Goal: Information Seeking & Learning: Learn about a topic

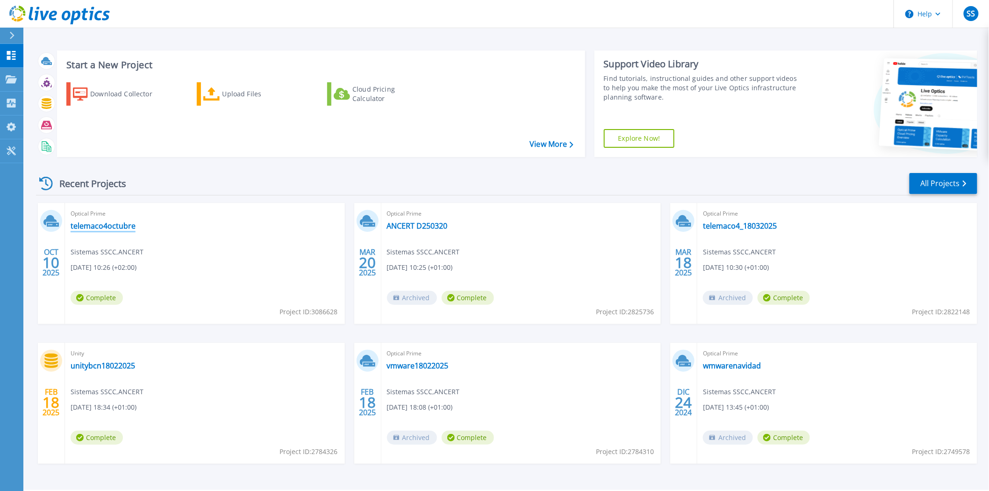
click at [96, 225] on link "telemaco4octubre" at bounding box center [103, 225] width 65 height 9
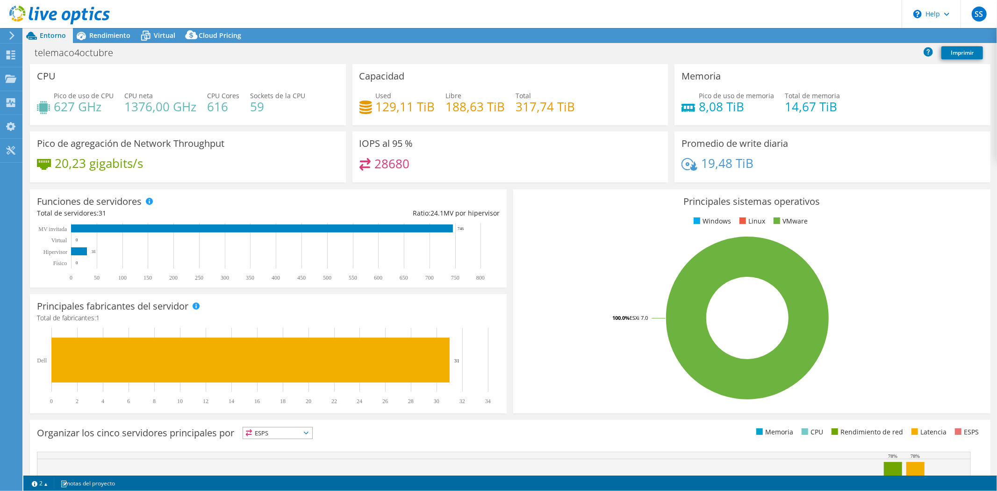
select select "USD"
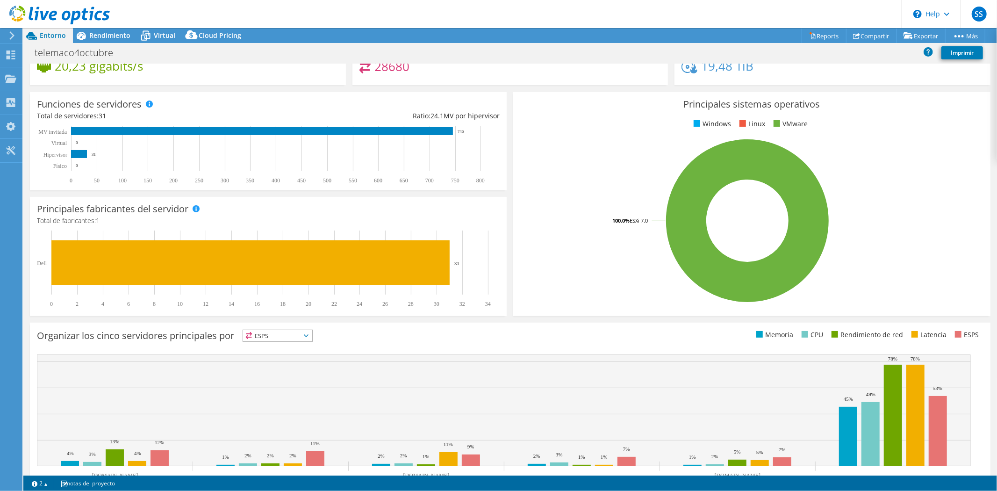
scroll to position [132, 0]
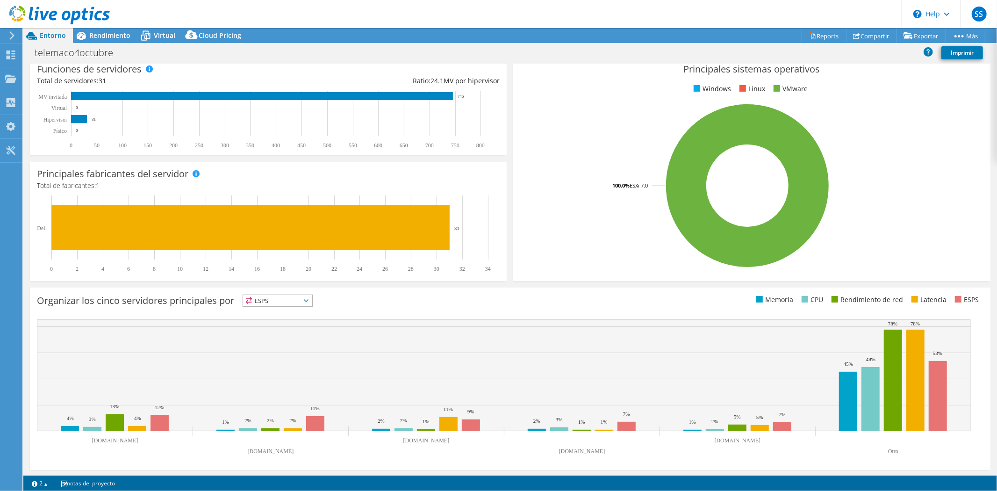
click at [308, 299] on icon at bounding box center [306, 300] width 5 height 3
click at [291, 365] on li "Latencia" at bounding box center [277, 364] width 69 height 13
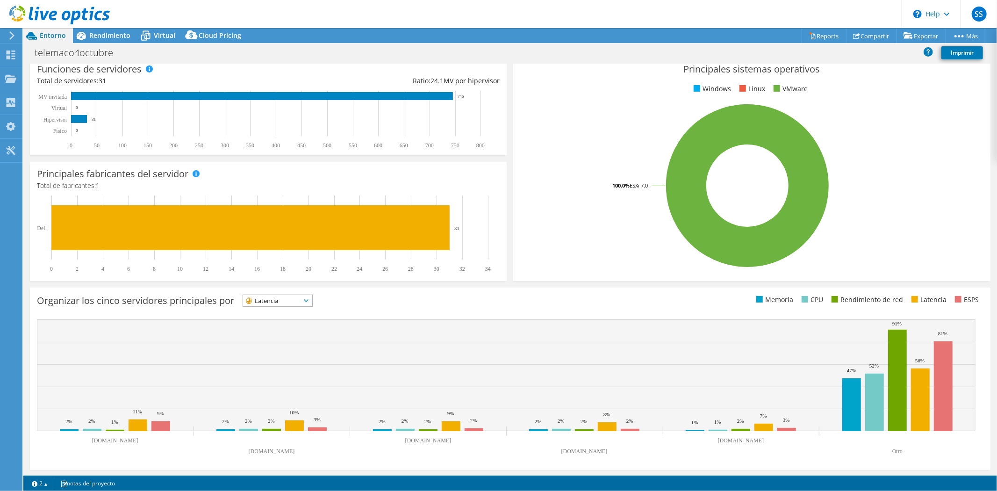
click at [308, 300] on icon at bounding box center [306, 300] width 5 height 3
click at [300, 350] on li "Rendimiento de red" at bounding box center [277, 351] width 69 height 13
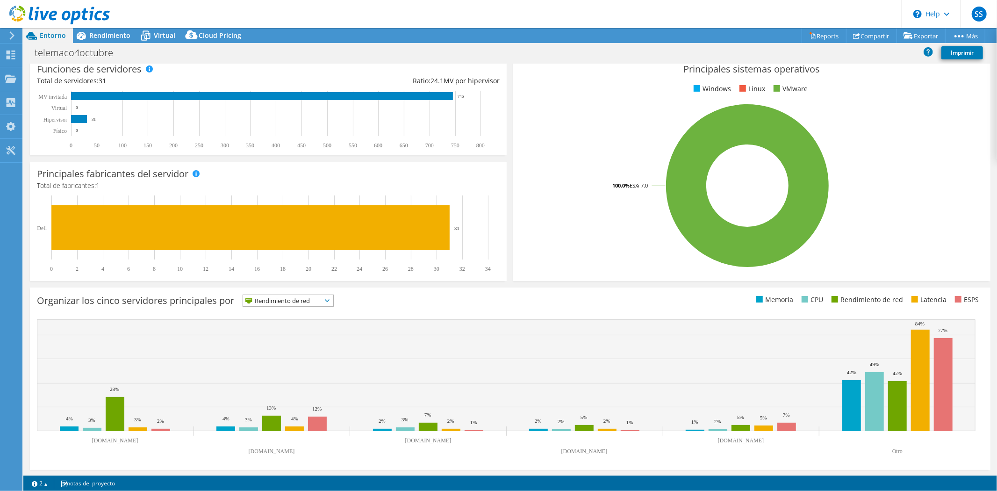
scroll to position [0, 0]
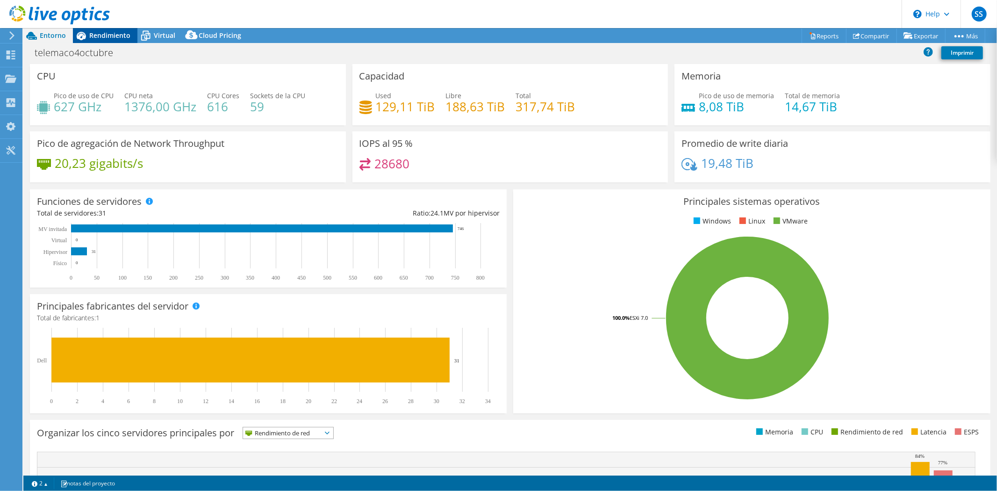
click at [115, 34] on span "Rendimiento" at bounding box center [109, 35] width 41 height 9
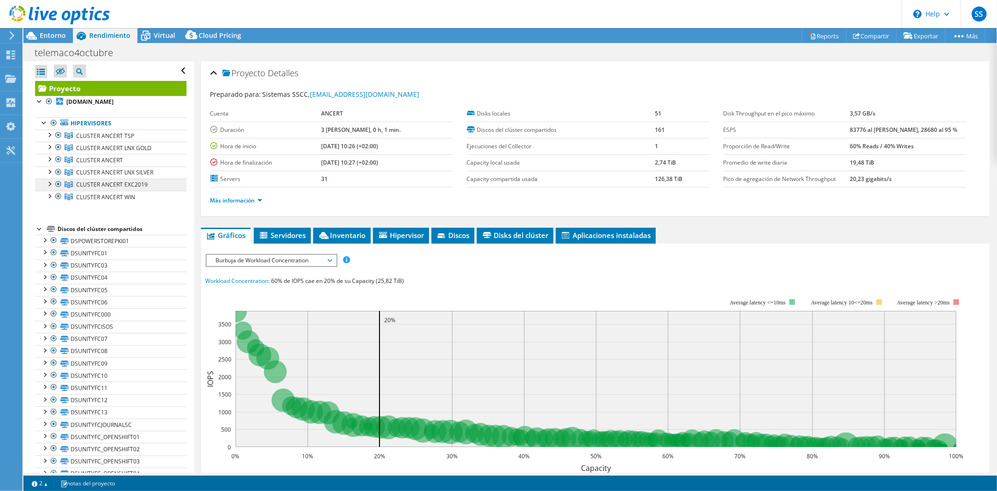
drag, startPoint x: 59, startPoint y: 135, endPoint x: 78, endPoint y: 183, distance: 51.9
click at [59, 135] on div at bounding box center [58, 134] width 9 height 11
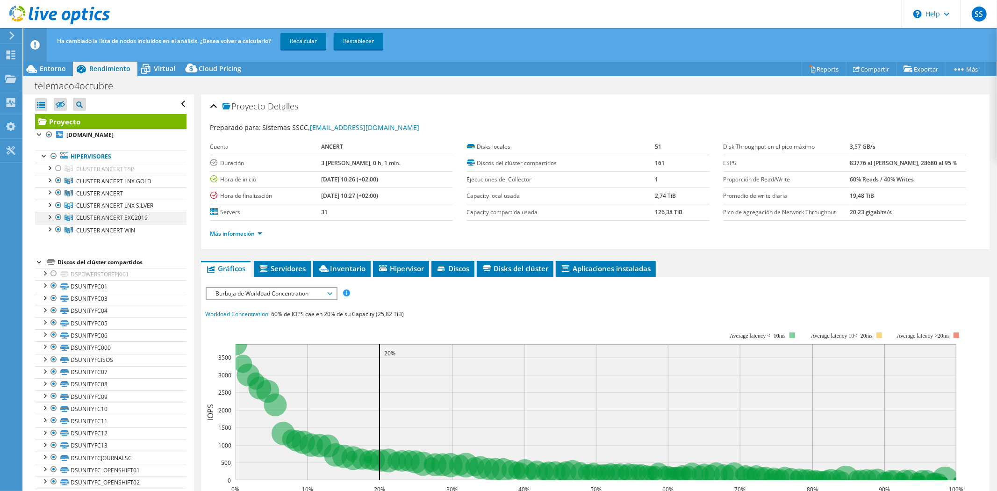
click at [57, 217] on div at bounding box center [58, 217] width 9 height 11
click at [57, 231] on div at bounding box center [58, 229] width 9 height 11
click at [38, 137] on div at bounding box center [39, 133] width 9 height 9
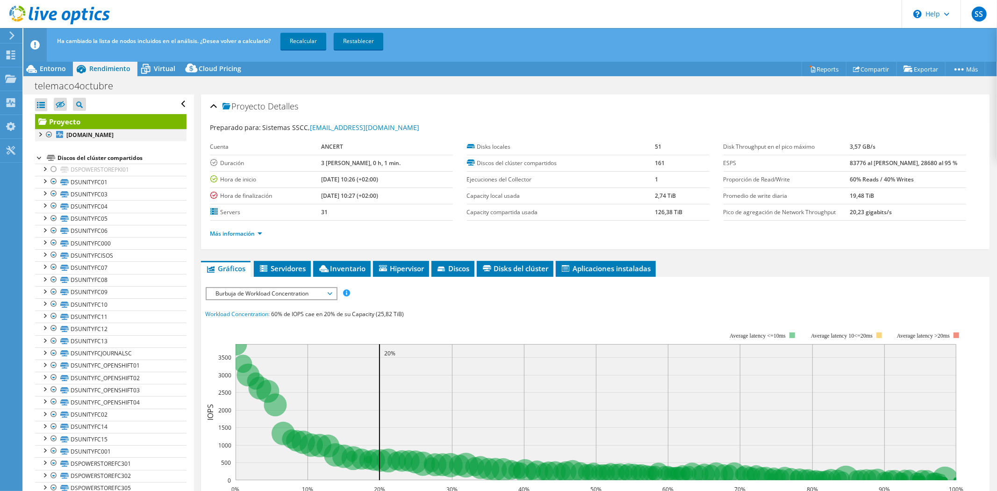
click at [39, 137] on div at bounding box center [39, 133] width 9 height 9
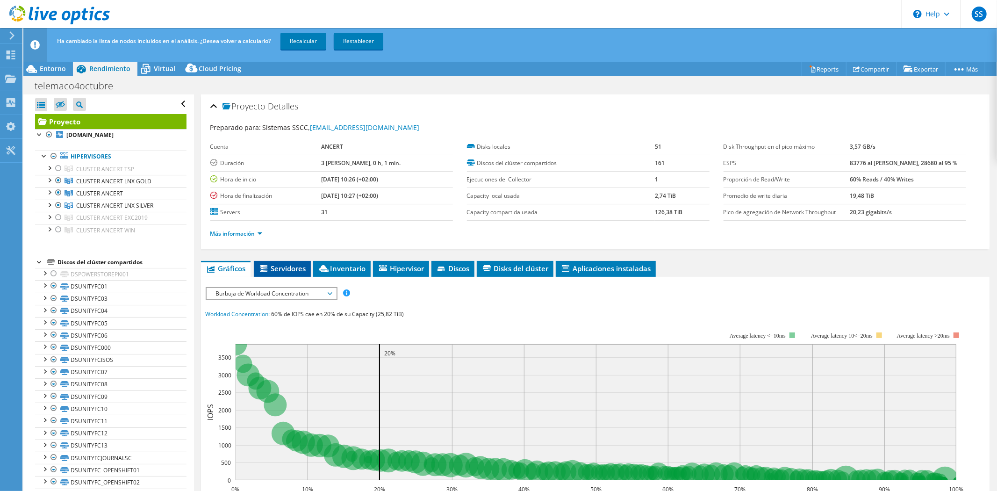
click at [290, 266] on span "Servidores" at bounding box center [282, 267] width 48 height 9
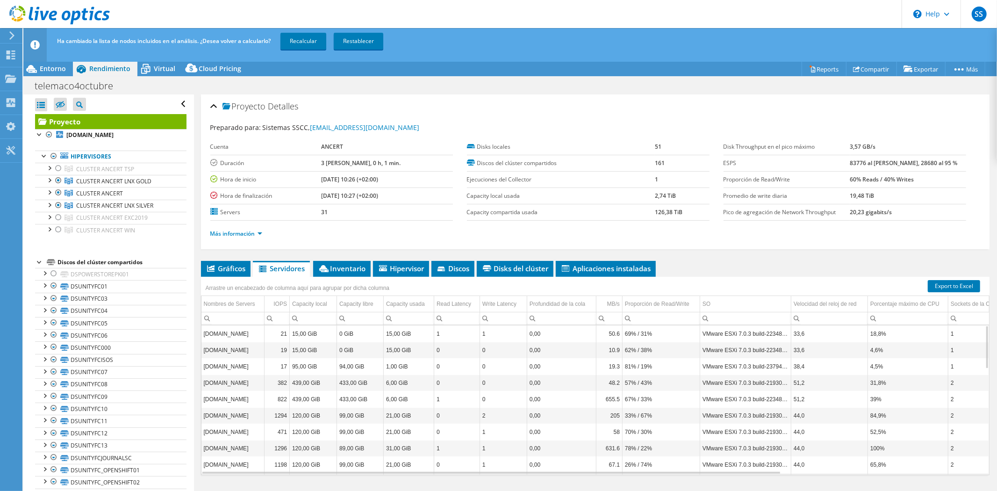
scroll to position [4, 0]
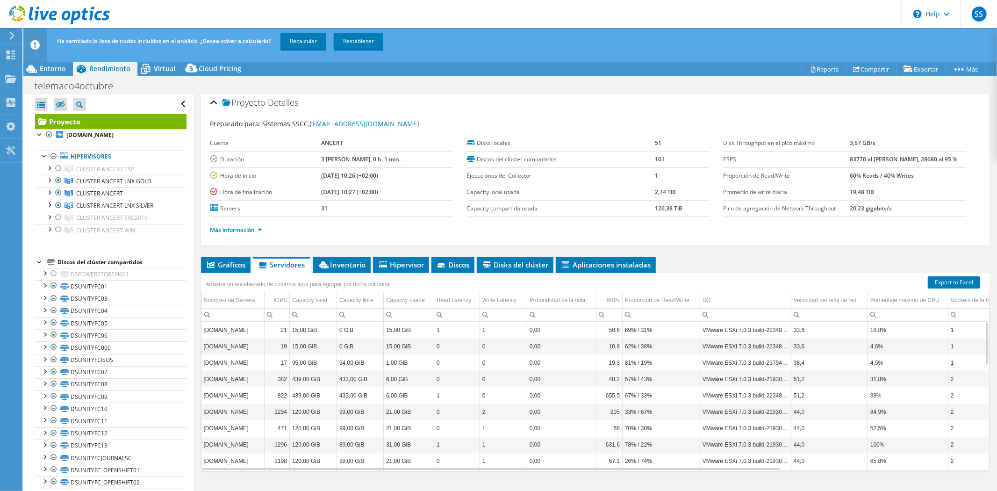
click at [240, 328] on td "[DOMAIN_NAME]" at bounding box center [232, 329] width 63 height 16
drag, startPoint x: 979, startPoint y: 352, endPoint x: 980, endPoint y: 456, distance: 104.7
click at [980, 456] on body "SS Usuario final Sistemas SSCC [EMAIL_ADDRESS][DOMAIN_NAME] ANCERT My Profile L…" at bounding box center [498, 245] width 997 height 491
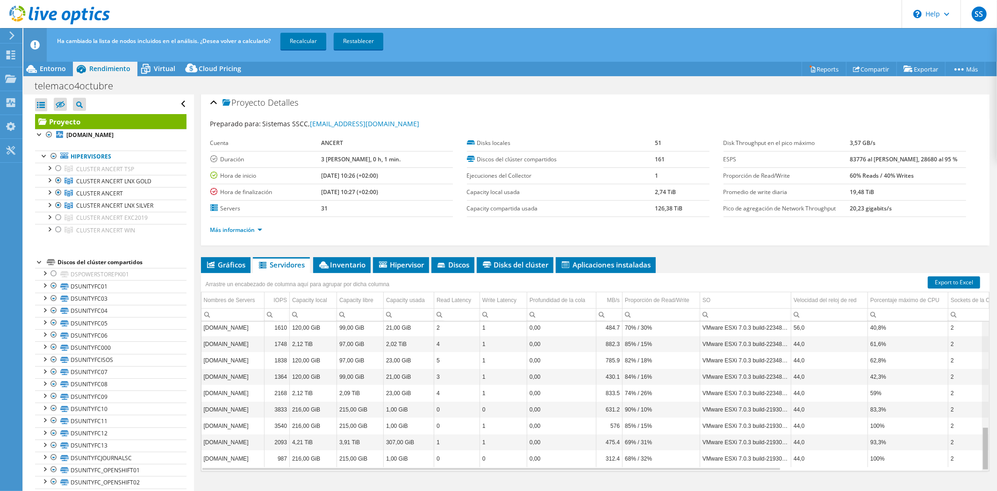
drag, startPoint x: 975, startPoint y: 435, endPoint x: 977, endPoint y: 442, distance: 7.4
click at [977, 442] on body "SS Usuario final Sistemas SSCC [EMAIL_ADDRESS][DOMAIN_NAME] ANCERT My Profile L…" at bounding box center [498, 245] width 997 height 491
drag, startPoint x: 978, startPoint y: 438, endPoint x: 980, endPoint y: 443, distance: 4.9
click at [980, 443] on body "SS Usuario final Sistemas SSCC [EMAIL_ADDRESS][DOMAIN_NAME] ANCERT My Profile L…" at bounding box center [498, 245] width 997 height 491
click at [397, 261] on span "Hipervisor" at bounding box center [400, 264] width 47 height 9
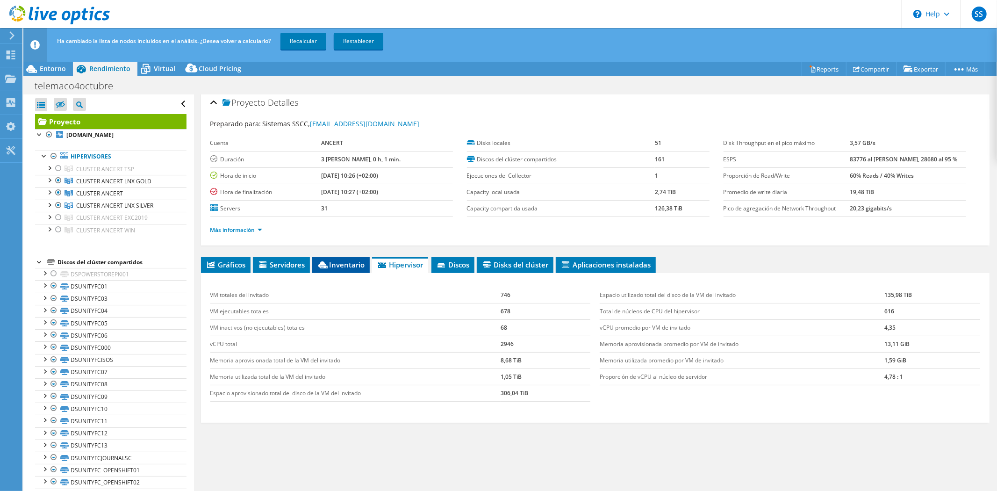
click at [359, 267] on span "Inventario" at bounding box center [341, 264] width 48 height 9
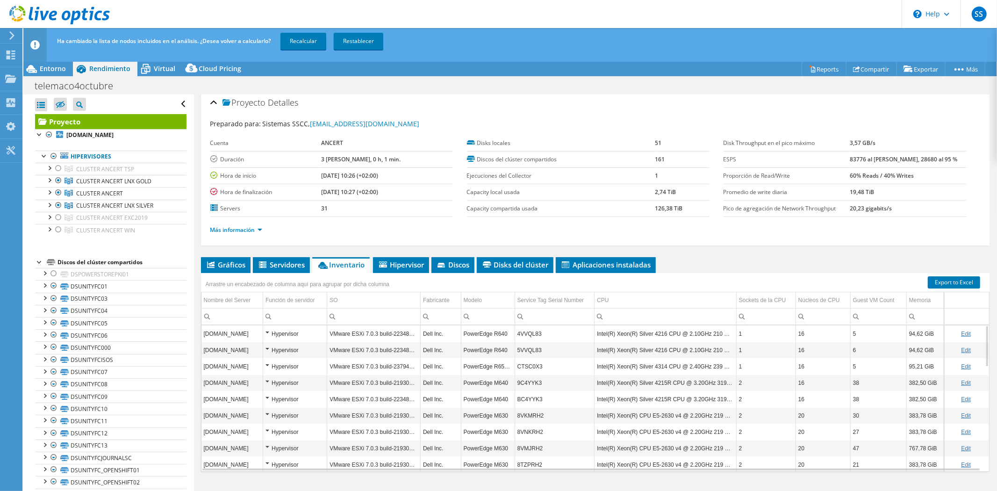
click at [266, 329] on div "Hypervisor" at bounding box center [294, 333] width 59 height 11
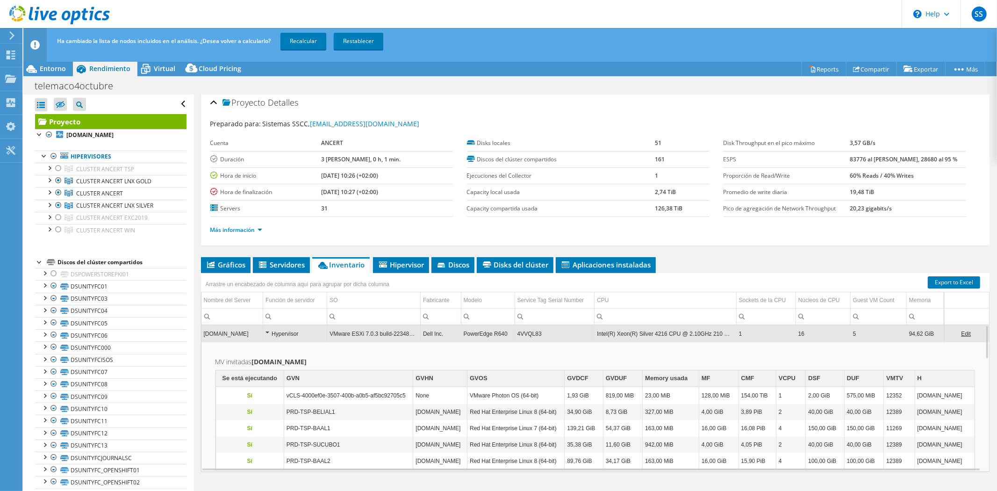
click at [267, 331] on div "Hypervisor" at bounding box center [294, 333] width 59 height 11
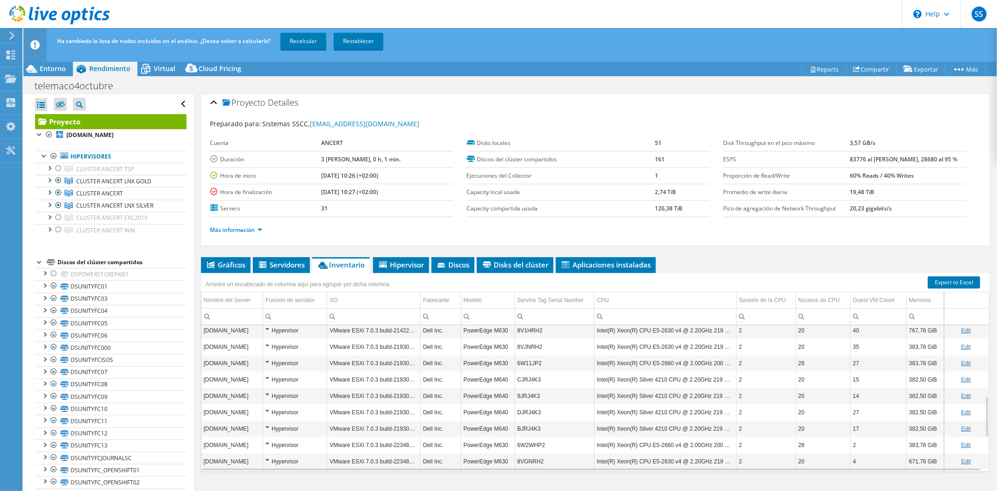
scroll to position [311, 0]
click at [292, 265] on span "Servidores" at bounding box center [281, 264] width 48 height 9
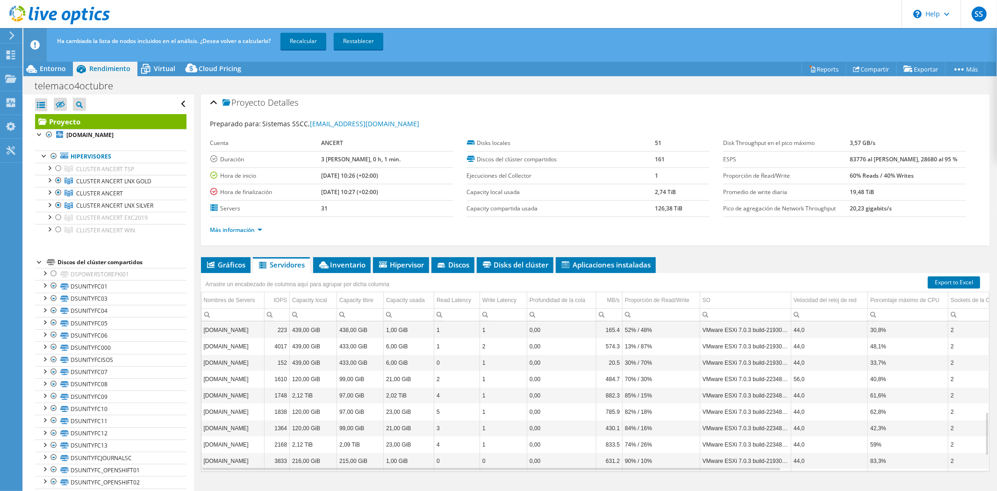
scroll to position [363, 0]
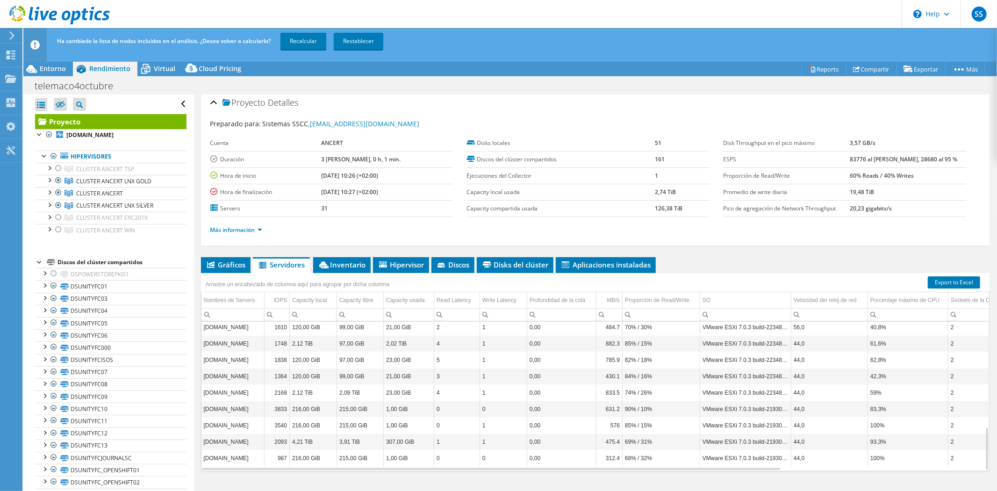
click at [245, 420] on td "[DOMAIN_NAME]" at bounding box center [232, 425] width 63 height 16
click at [245, 422] on td "[DOMAIN_NAME]" at bounding box center [232, 425] width 63 height 16
click at [403, 263] on span "Hipervisor" at bounding box center [400, 264] width 47 height 9
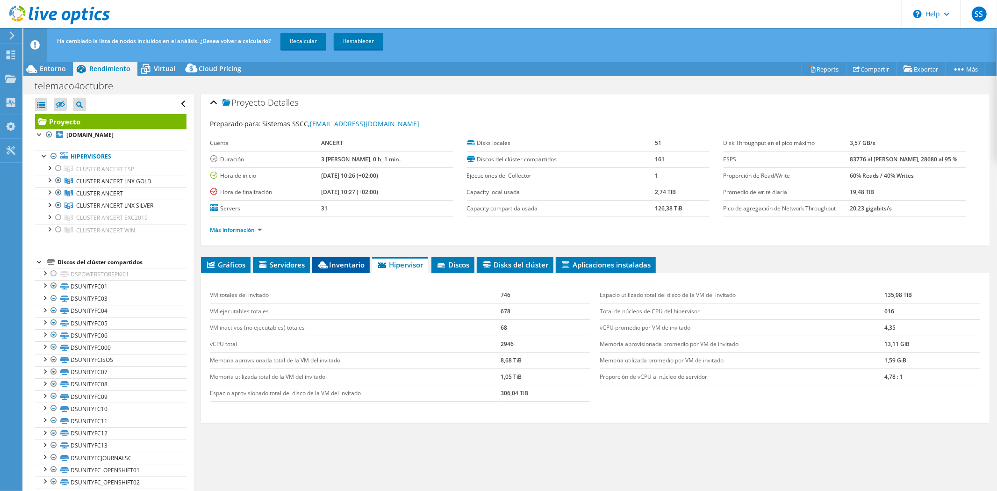
click at [349, 261] on span "Inventario" at bounding box center [341, 264] width 48 height 9
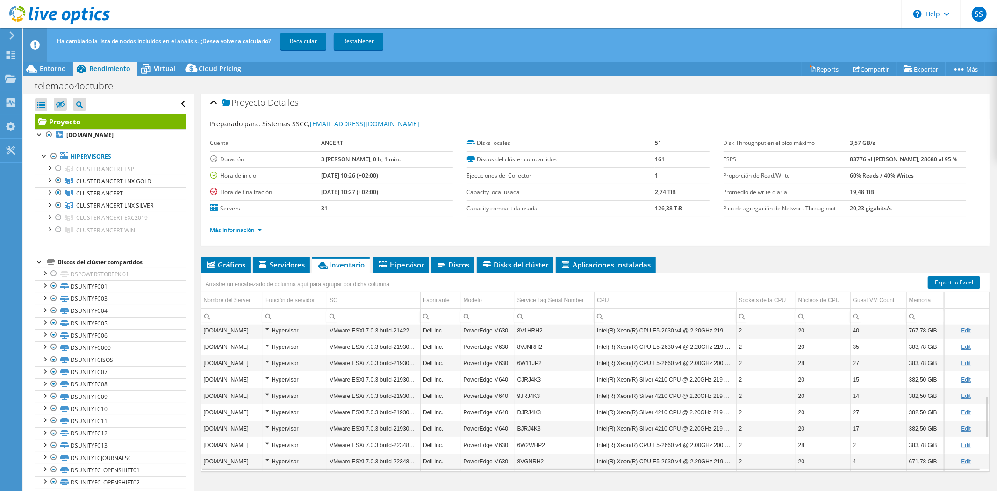
scroll to position [367, 0]
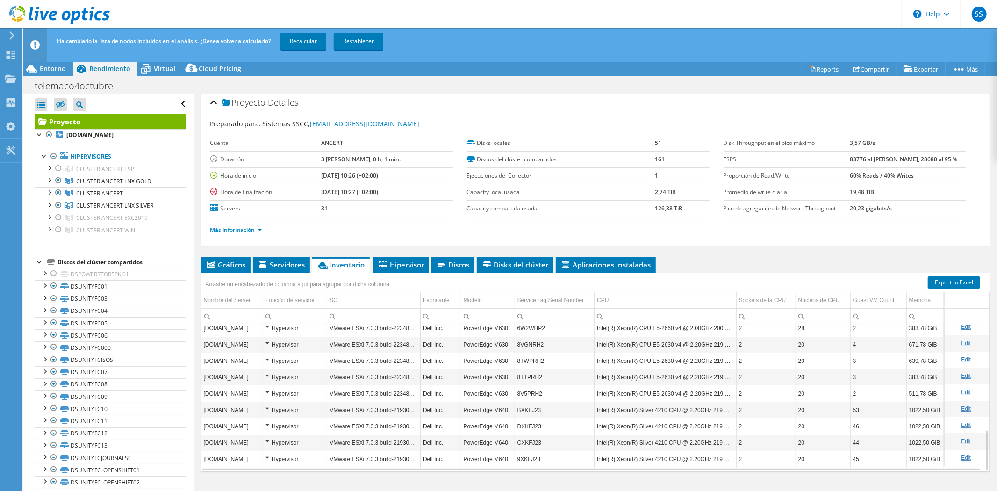
click at [267, 423] on div "Hypervisor" at bounding box center [294, 425] width 59 height 11
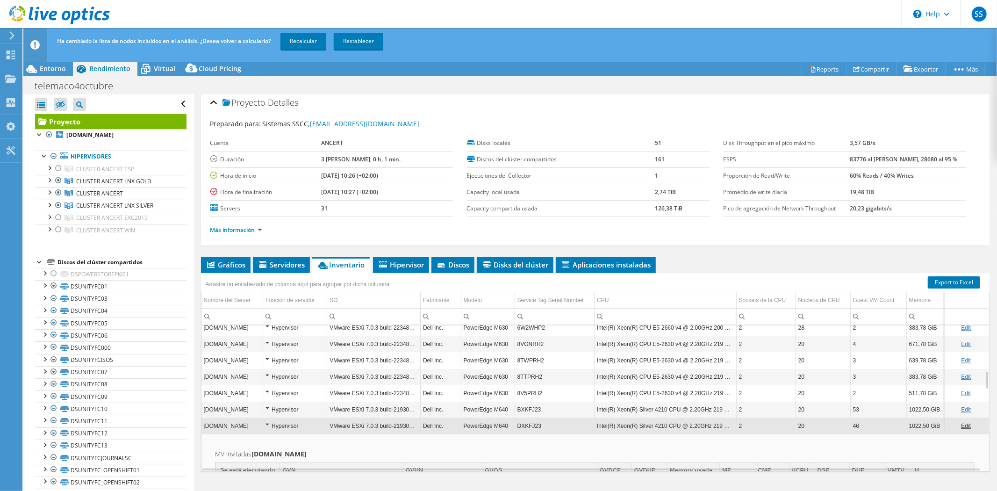
scroll to position [0, 0]
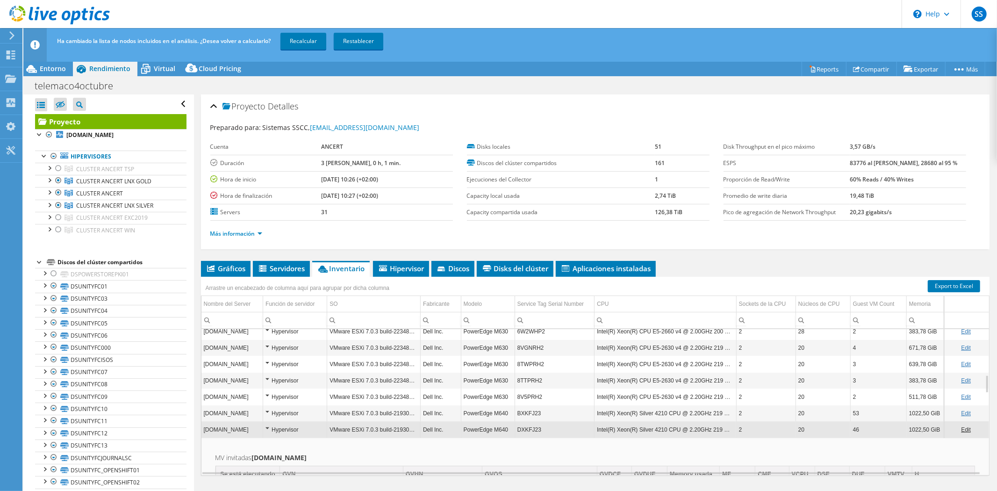
click at [268, 412] on div "Hypervisor" at bounding box center [294, 412] width 59 height 11
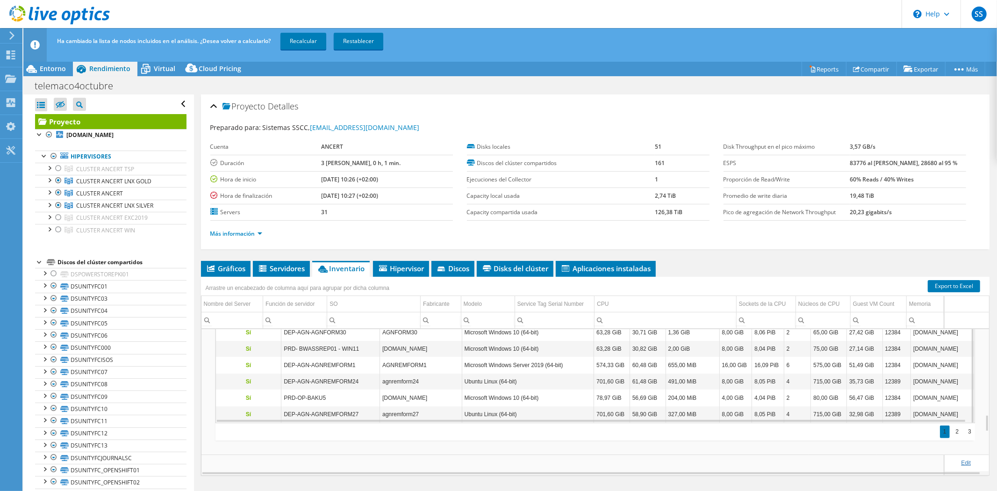
scroll to position [737, 0]
click at [952, 434] on div "2" at bounding box center [957, 431] width 10 height 13
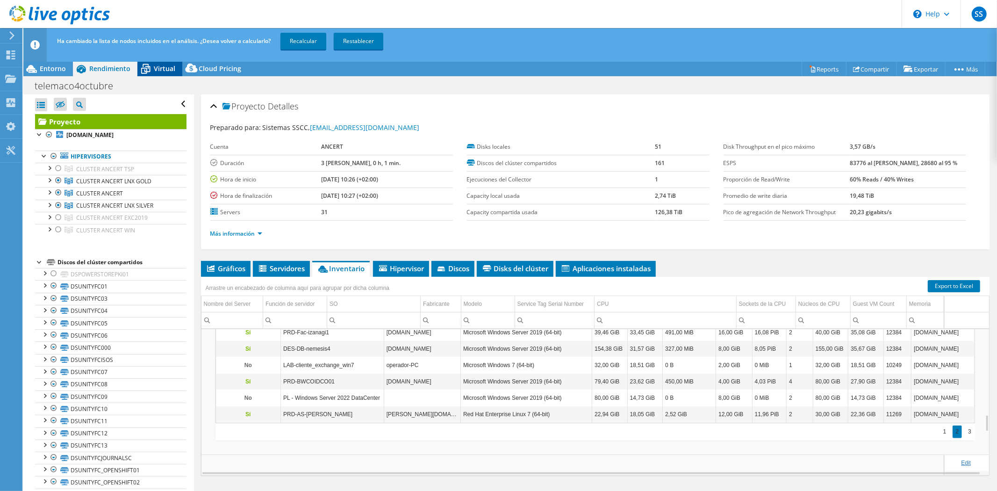
click at [165, 66] on span "Virtual" at bounding box center [164, 68] width 21 height 9
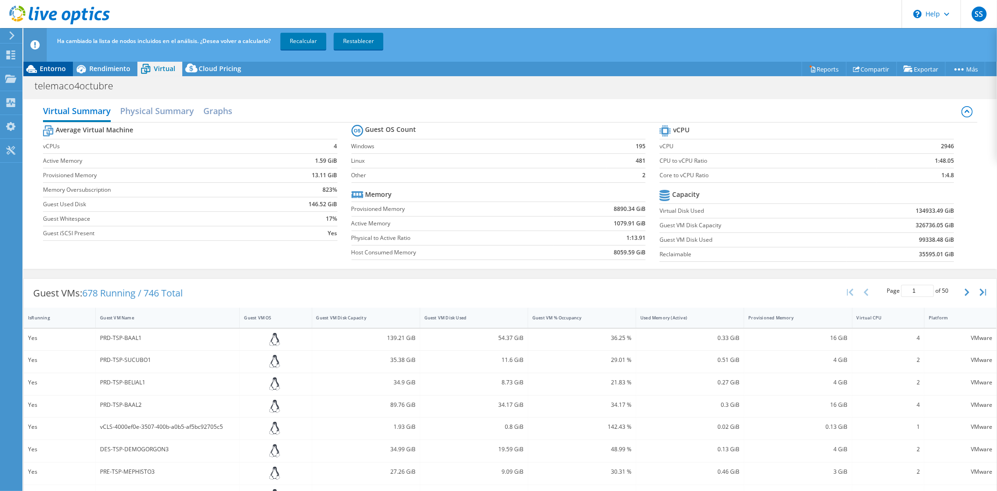
drag, startPoint x: 49, startPoint y: 62, endPoint x: 57, endPoint y: 62, distance: 7.5
click at [49, 62] on div "Entorno" at bounding box center [48, 68] width 50 height 15
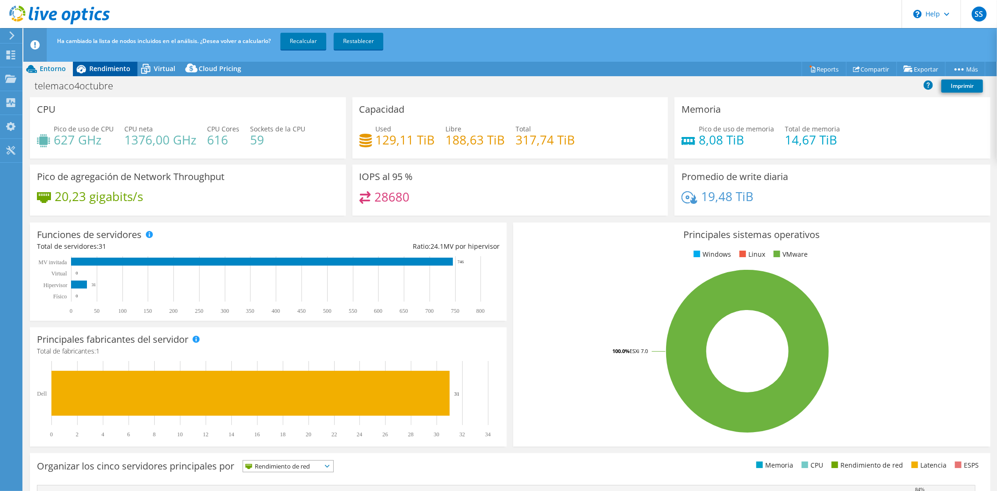
click at [110, 67] on span "Rendimiento" at bounding box center [109, 68] width 41 height 9
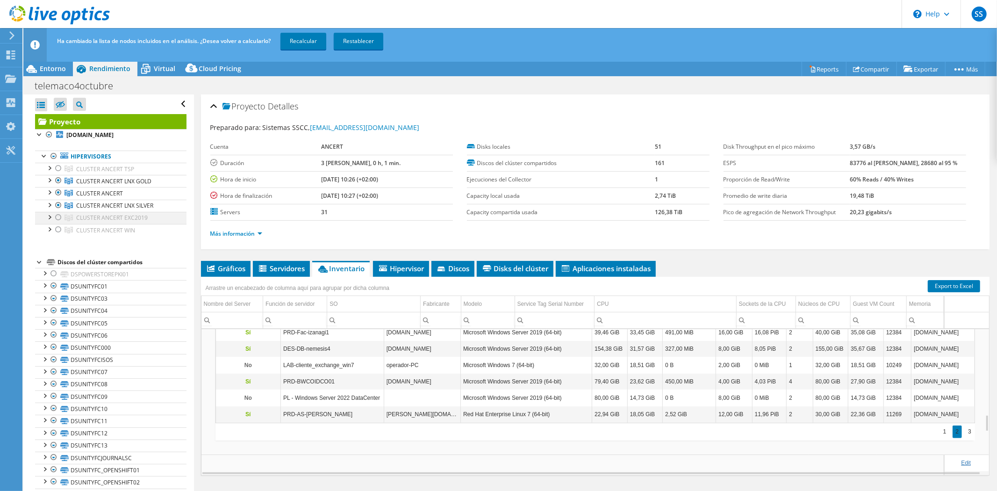
click at [56, 219] on div at bounding box center [58, 217] width 9 height 11
click at [58, 230] on div at bounding box center [58, 229] width 9 height 11
click at [157, 69] on span "Virtual" at bounding box center [164, 68] width 21 height 9
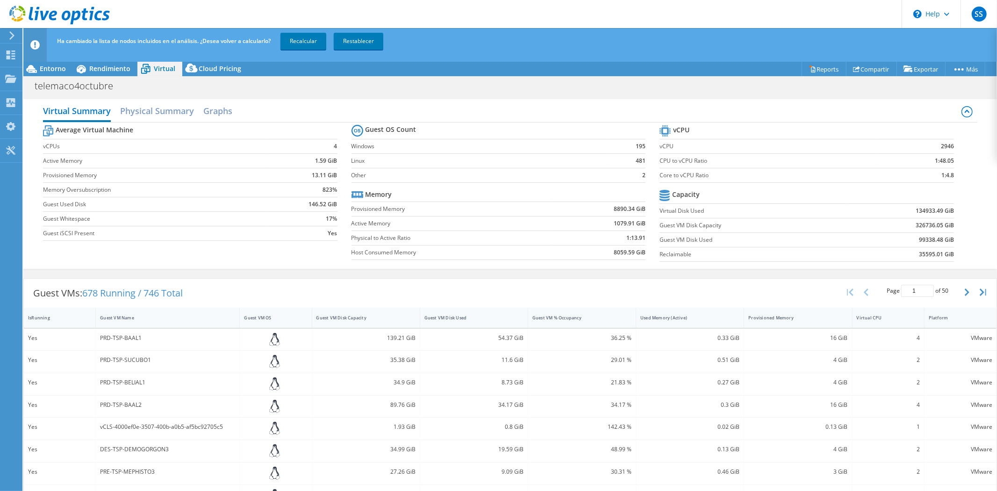
click at [961, 113] on icon at bounding box center [966, 111] width 11 height 11
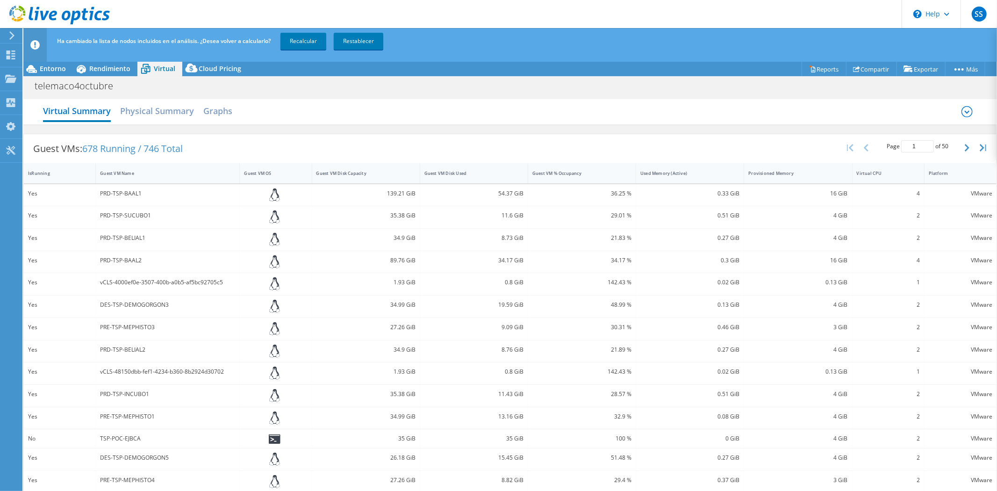
click at [961, 113] on icon at bounding box center [966, 111] width 11 height 11
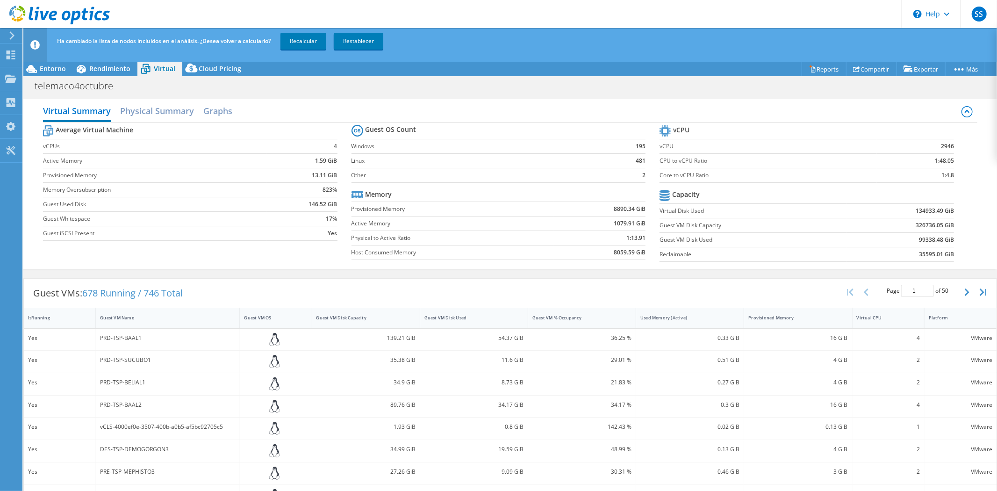
click at [659, 129] on icon at bounding box center [664, 130] width 11 height 11
click at [664, 129] on icon at bounding box center [664, 130] width 11 height 11
click at [667, 130] on th "vCPU" at bounding box center [674, 131] width 30 height 16
drag, startPoint x: 693, startPoint y: 133, endPoint x: 722, endPoint y: 134, distance: 29.0
click at [693, 133] on tr "vCPU" at bounding box center [806, 131] width 294 height 16
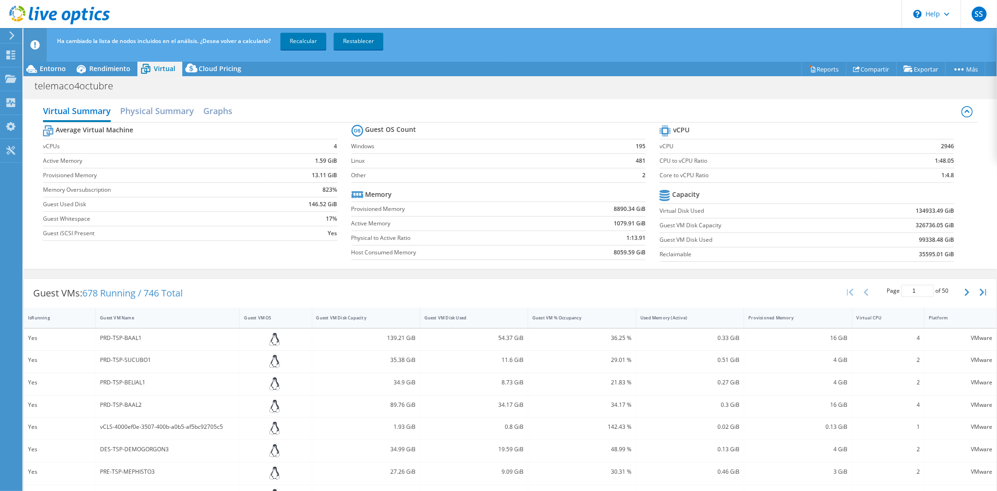
drag, startPoint x: 736, startPoint y: 136, endPoint x: 544, endPoint y: 138, distance: 191.6
click at [737, 138] on tbody "vCPU vCPU 2946 CPU to vCPU Ratio 1:48.05 Core to vCPU Ratio 1:4.8" at bounding box center [806, 153] width 294 height 60
drag, startPoint x: 159, startPoint y: 108, endPoint x: 165, endPoint y: 111, distance: 7.1
click at [159, 108] on h2 "Physical Summary" at bounding box center [157, 111] width 74 height 21
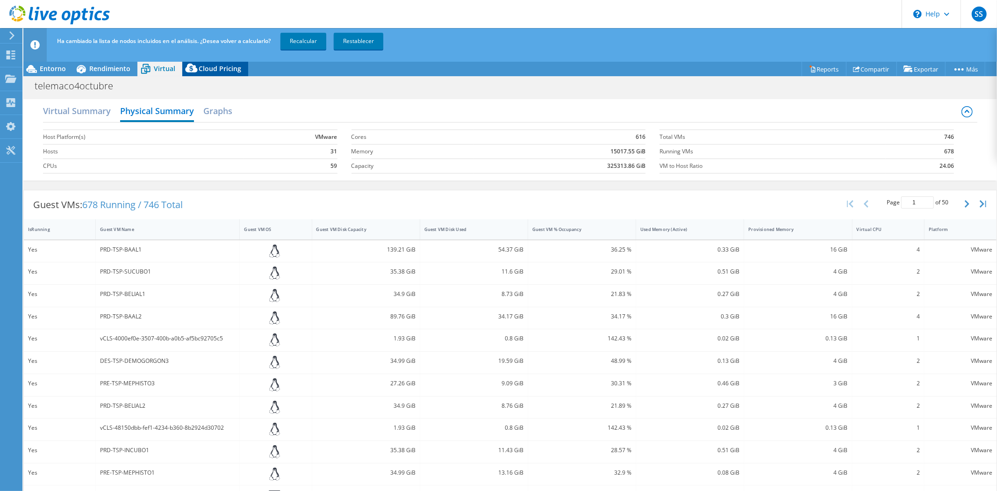
click at [234, 75] on div "Cloud Pricing" at bounding box center [215, 68] width 66 height 15
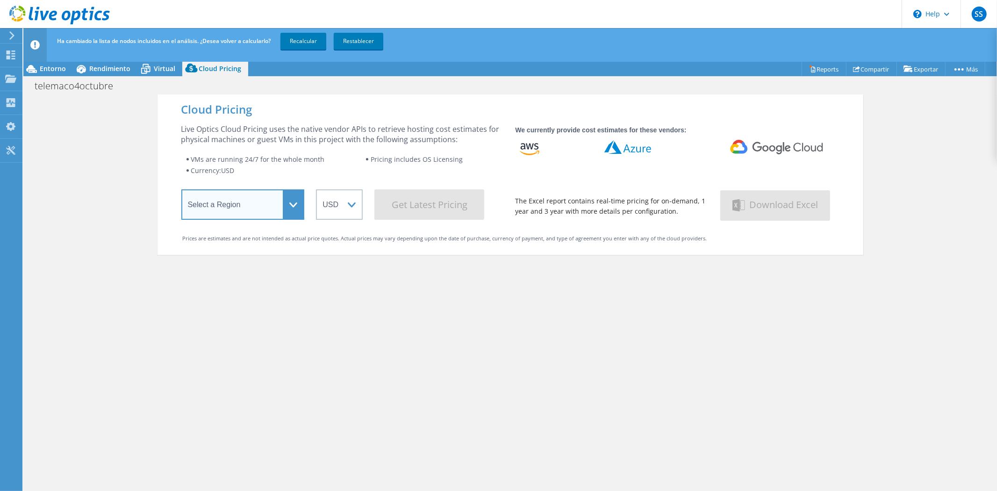
click at [287, 208] on select "Select a Region [GEOGRAPHIC_DATA] ([GEOGRAPHIC_DATA]) [GEOGRAPHIC_DATA] ([GEOGR…" at bounding box center [242, 204] width 123 height 30
select select "EULondon"
click at [181, 191] on select "Select a Region [GEOGRAPHIC_DATA] ([GEOGRAPHIC_DATA]) [GEOGRAPHIC_DATA] ([GEOGR…" at bounding box center [242, 204] width 123 height 30
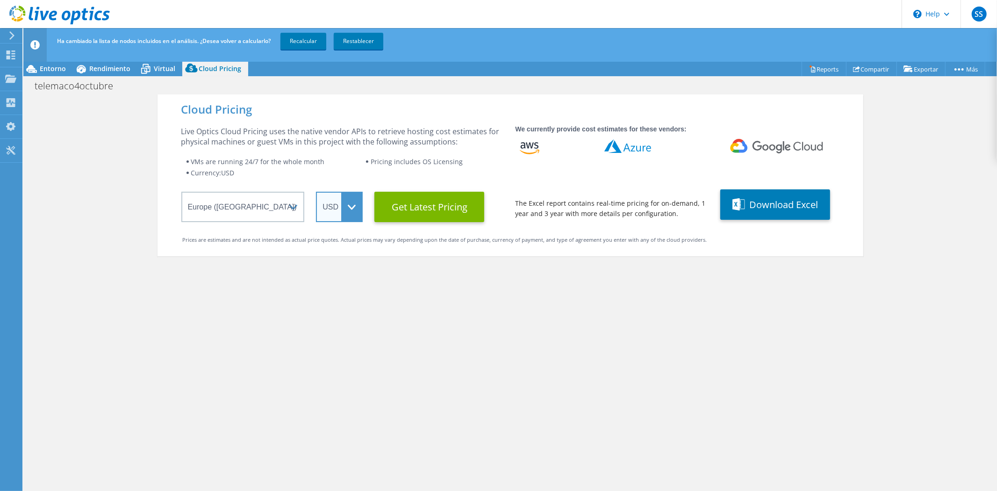
click at [352, 208] on select "ARS AUD BRL CAD CHF CLP CNY DKK EUR GBP HKD HUF INR JPY MXN MYR NOK NZD PEN SEK…" at bounding box center [339, 207] width 47 height 30
click at [316, 192] on select "ARS AUD BRL CAD CHF CLP CNY DKK EUR GBP HKD HUF INR JPY MXN MYR NOK NZD PEN SEK…" at bounding box center [339, 207] width 47 height 30
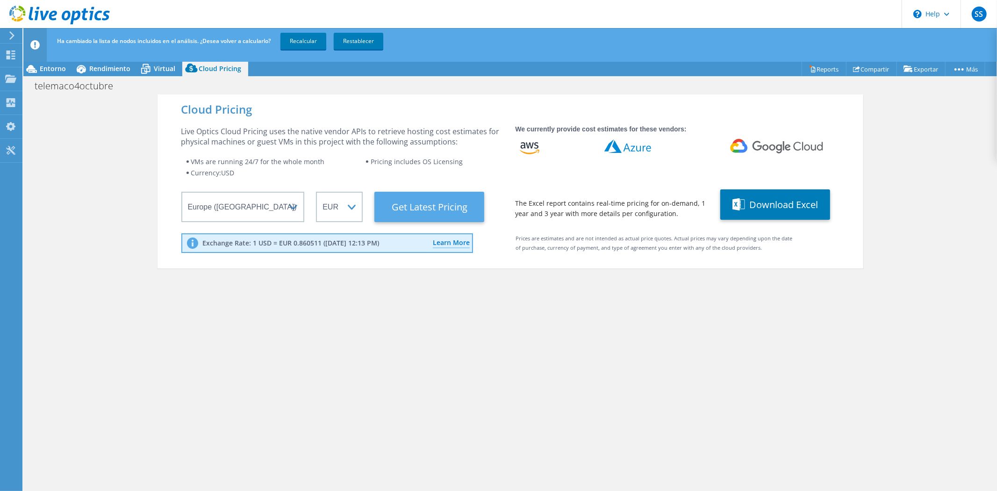
click at [435, 214] on Latest "Get Latest Pricing" at bounding box center [429, 207] width 110 height 30
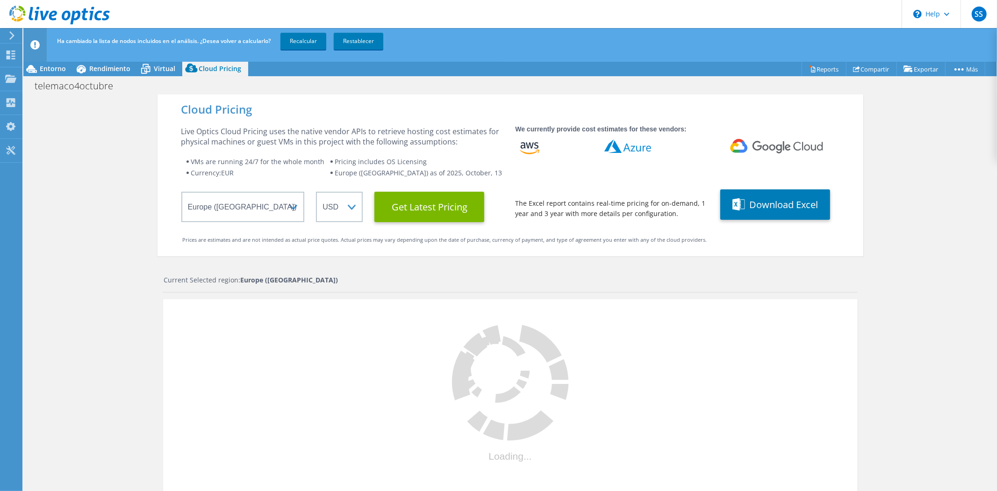
select select "EUR"
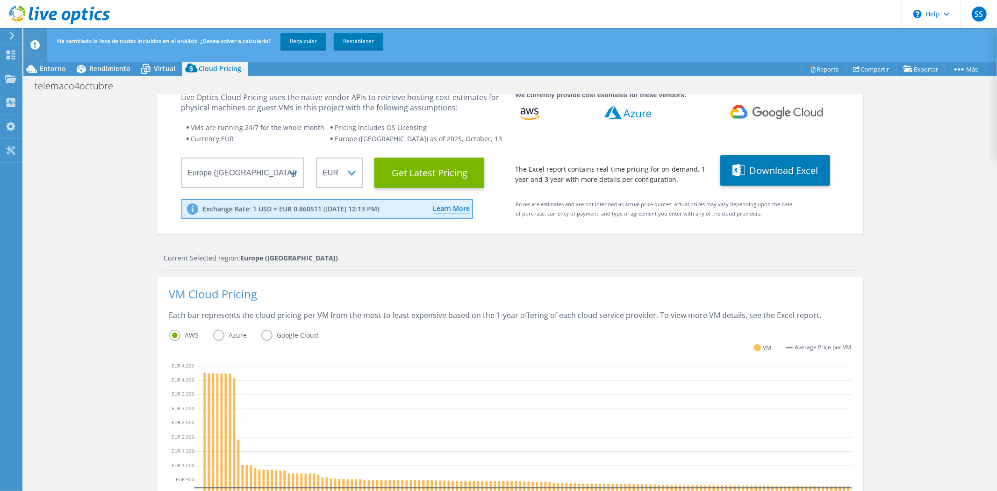
scroll to position [24, 0]
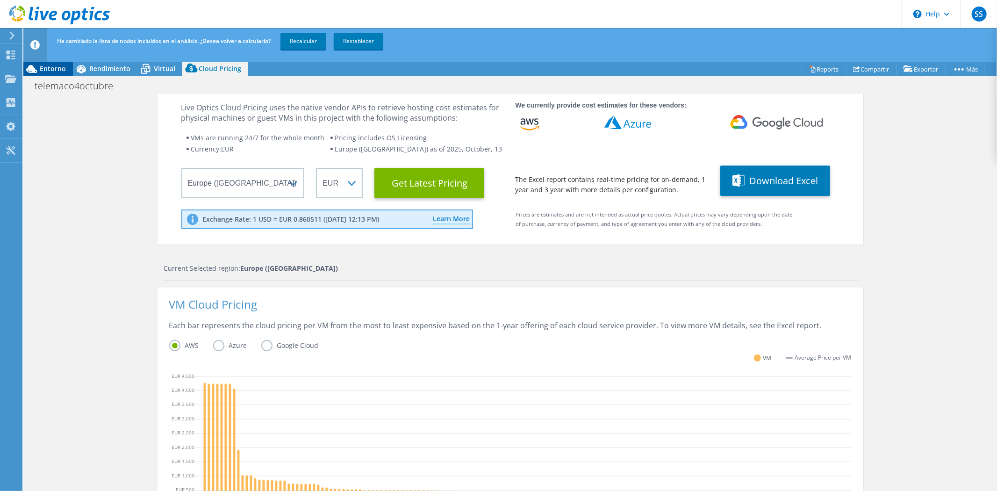
click at [48, 68] on span "Entorno" at bounding box center [53, 68] width 26 height 9
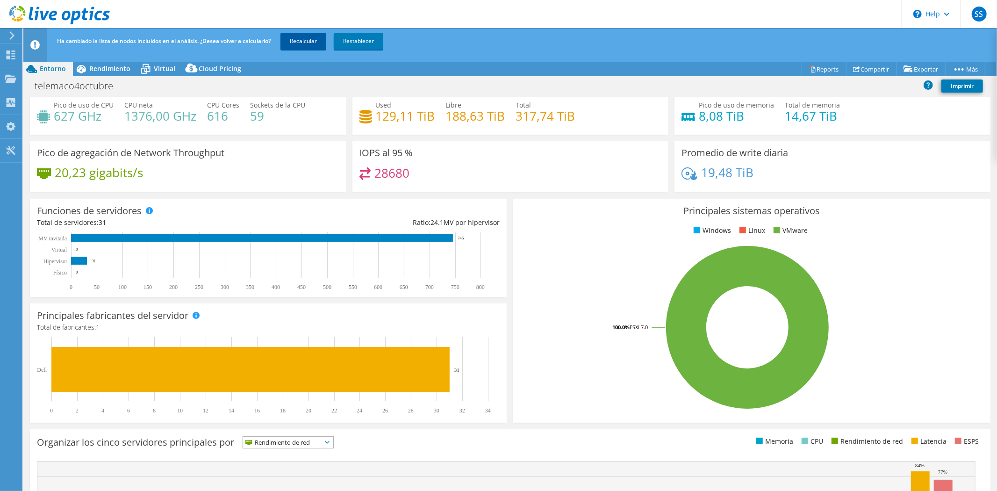
click at [315, 39] on link "Recalcular" at bounding box center [303, 41] width 46 height 17
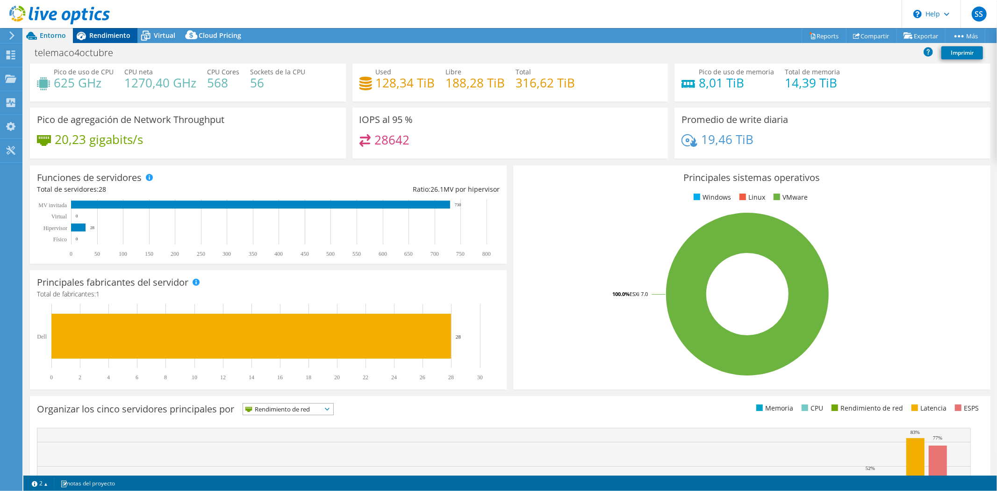
click at [95, 37] on span "Rendimiento" at bounding box center [109, 35] width 41 height 9
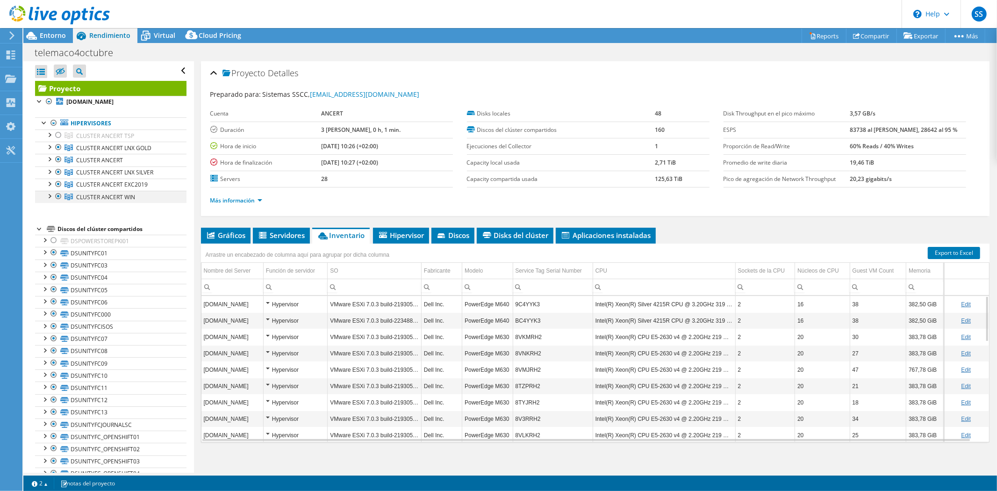
drag, startPoint x: 59, startPoint y: 184, endPoint x: 59, endPoint y: 193, distance: 9.3
click at [59, 184] on div at bounding box center [58, 183] width 9 height 11
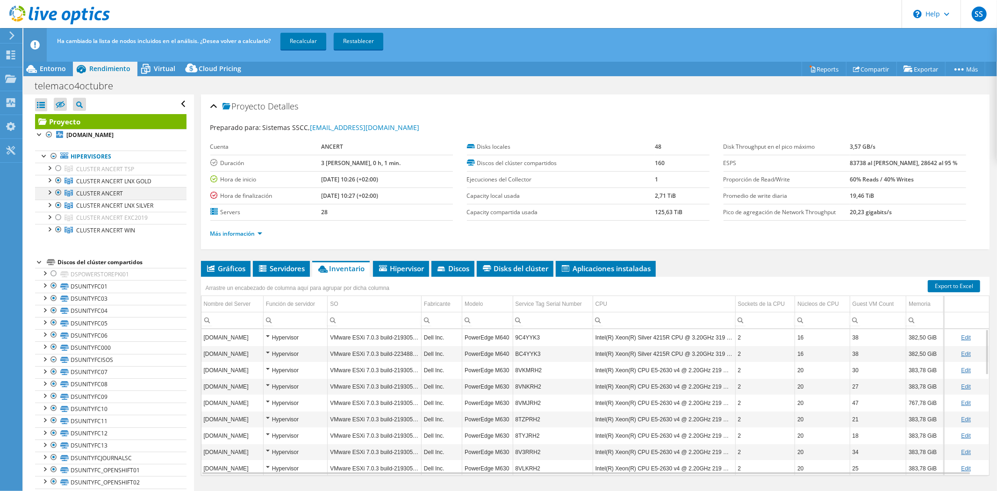
click at [58, 196] on div at bounding box center [58, 192] width 9 height 11
drag, startPoint x: 59, startPoint y: 229, endPoint x: 63, endPoint y: 223, distance: 6.7
click at [59, 229] on div at bounding box center [58, 229] width 9 height 11
click at [57, 206] on div at bounding box center [58, 204] width 9 height 11
click at [310, 41] on link "Recalcular" at bounding box center [303, 41] width 46 height 17
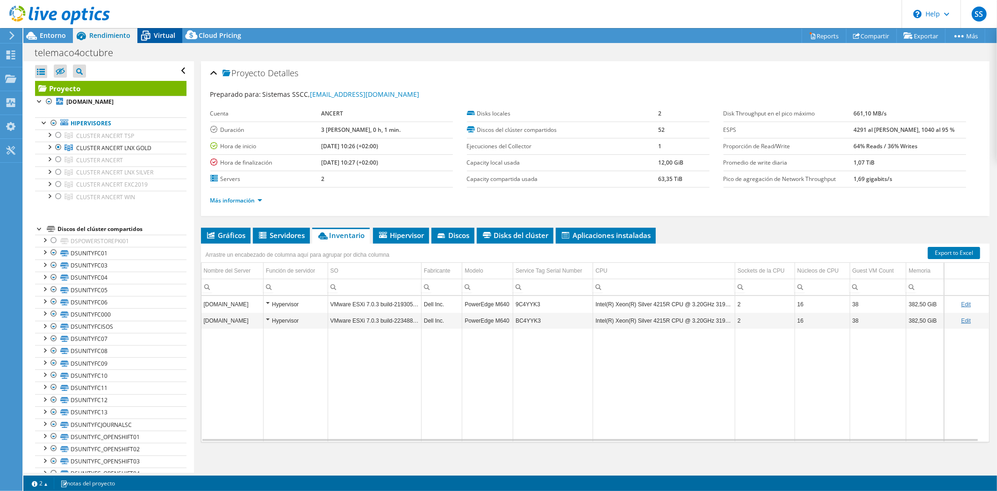
click at [169, 35] on span "Virtual" at bounding box center [164, 35] width 21 height 9
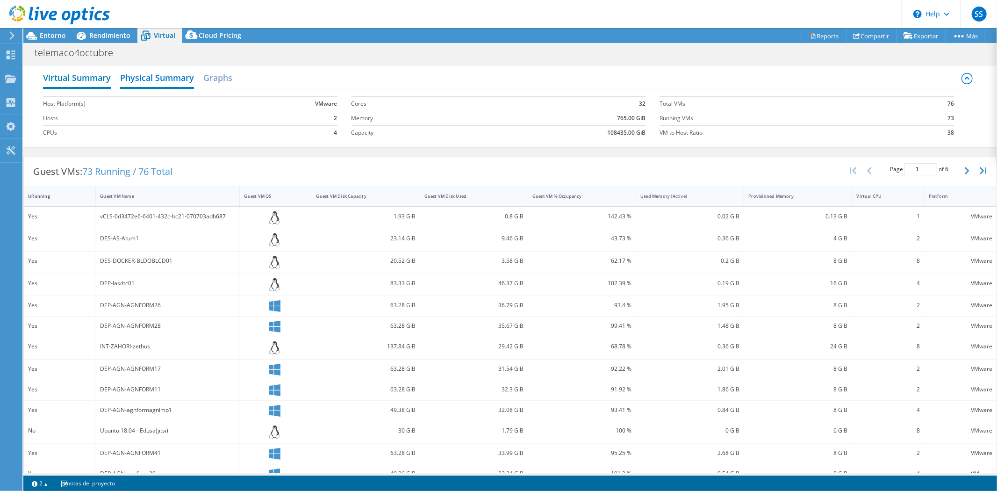
click at [89, 76] on h2 "Virtual Summary" at bounding box center [77, 78] width 68 height 21
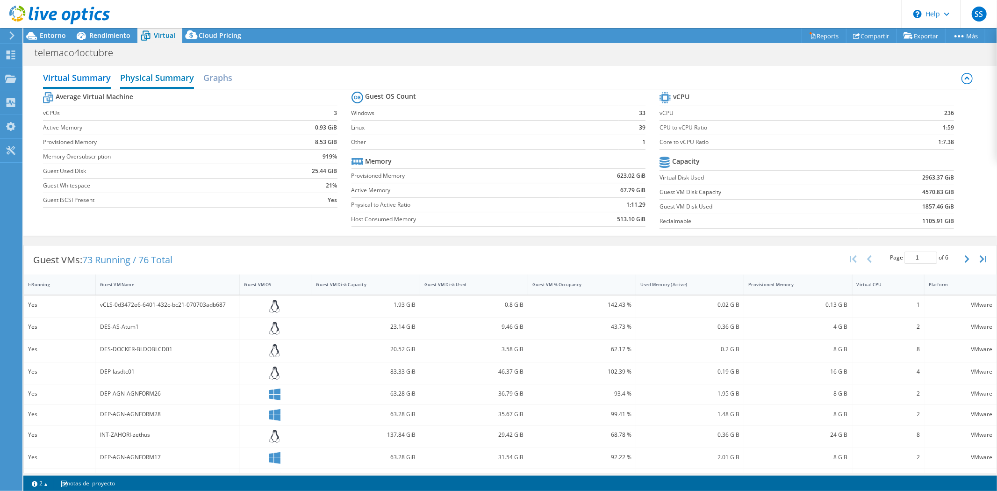
click at [155, 85] on h2 "Physical Summary" at bounding box center [157, 78] width 74 height 21
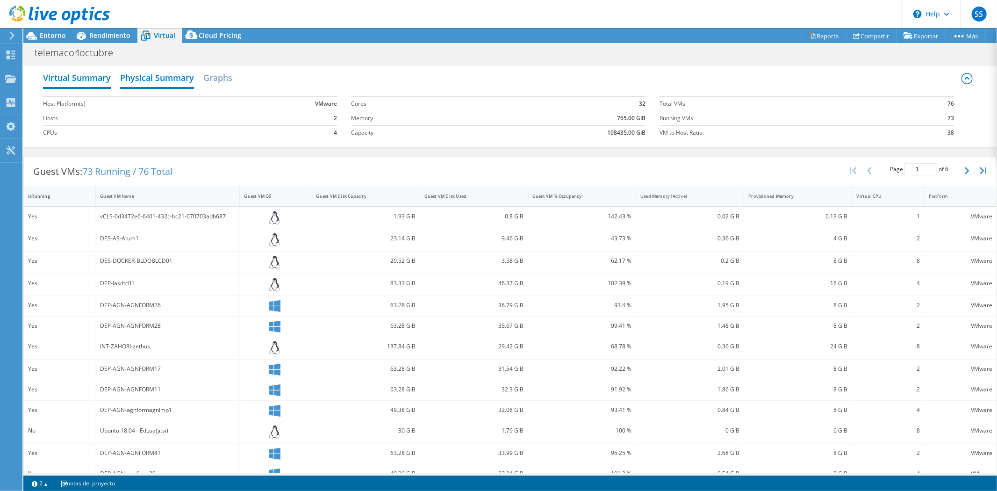
click at [90, 77] on h2 "Virtual Summary" at bounding box center [77, 78] width 68 height 21
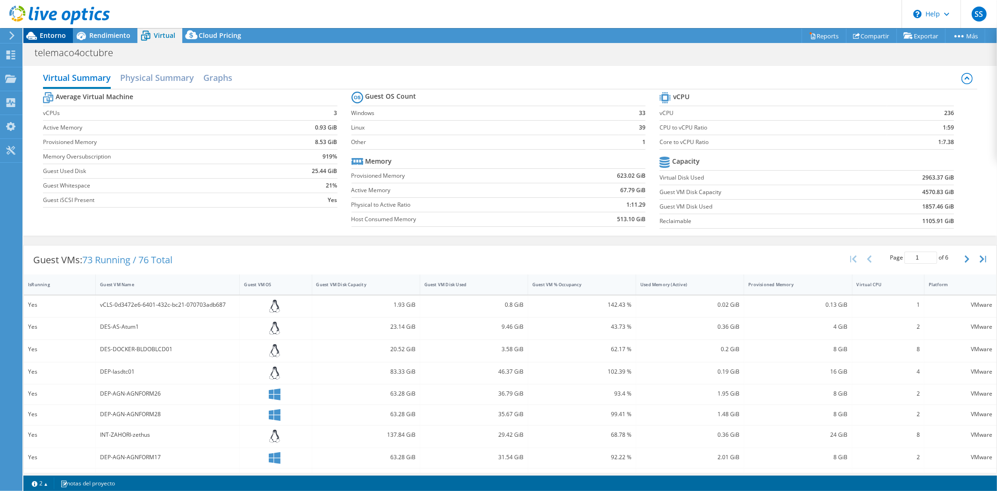
click at [45, 36] on span "Entorno" at bounding box center [53, 35] width 26 height 9
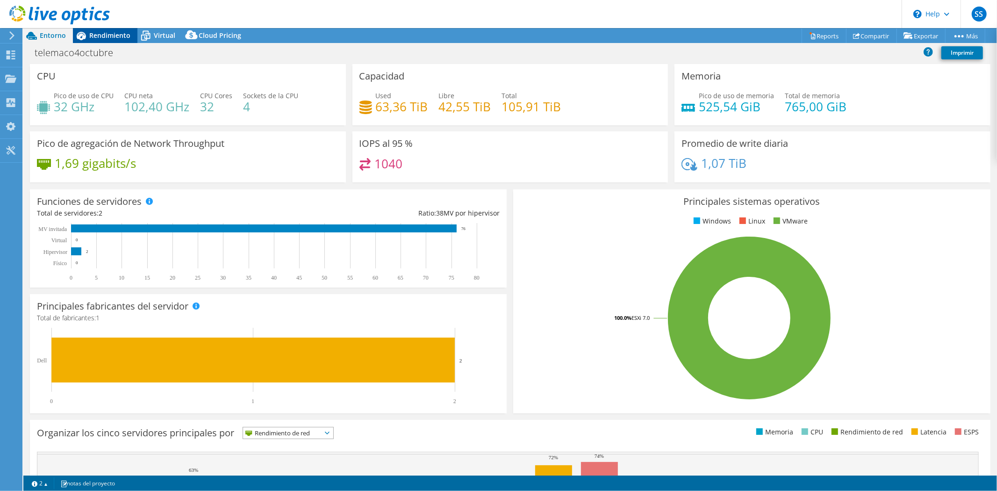
click at [109, 35] on span "Rendimiento" at bounding box center [109, 35] width 41 height 9
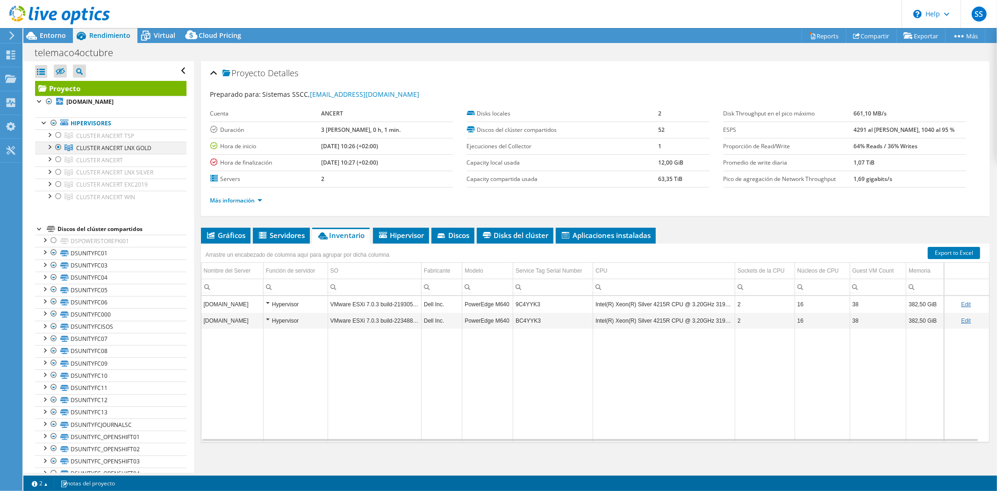
click at [57, 146] on div at bounding box center [58, 147] width 9 height 11
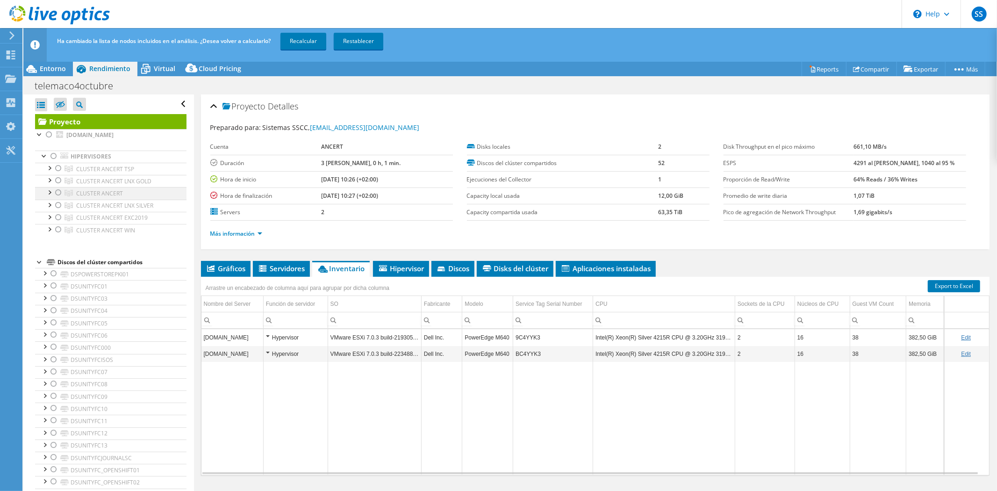
click at [59, 191] on div at bounding box center [58, 192] width 9 height 11
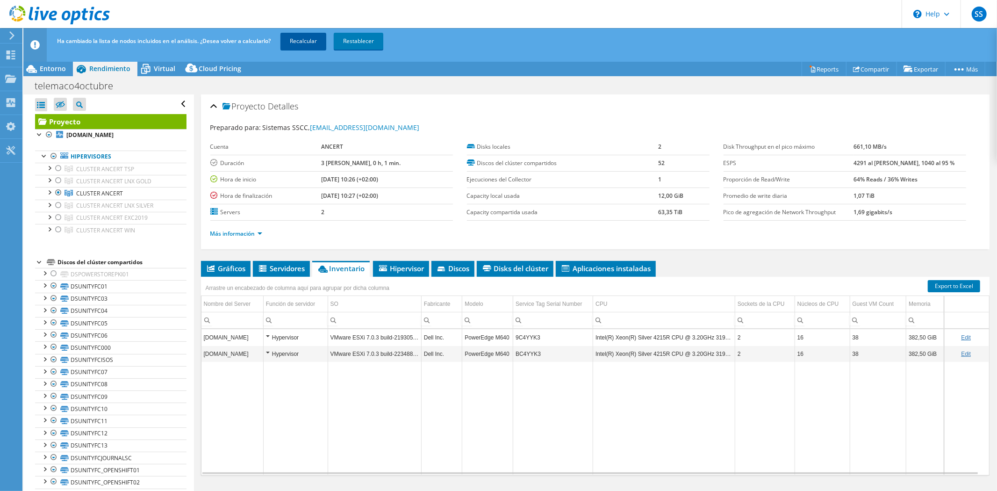
drag, startPoint x: 312, startPoint y: 37, endPoint x: 326, endPoint y: 43, distance: 14.9
click at [313, 37] on link "Recalcular" at bounding box center [303, 41] width 46 height 17
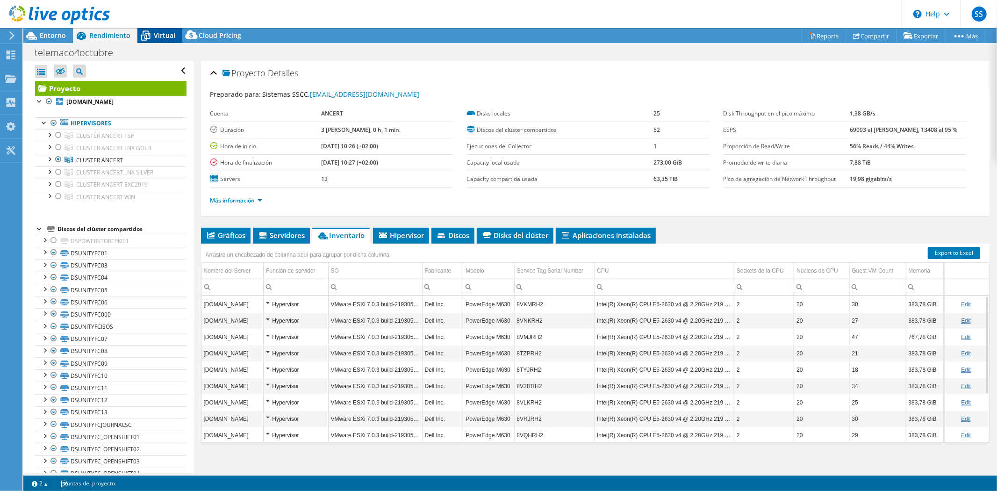
click at [161, 36] on span "Virtual" at bounding box center [164, 35] width 21 height 9
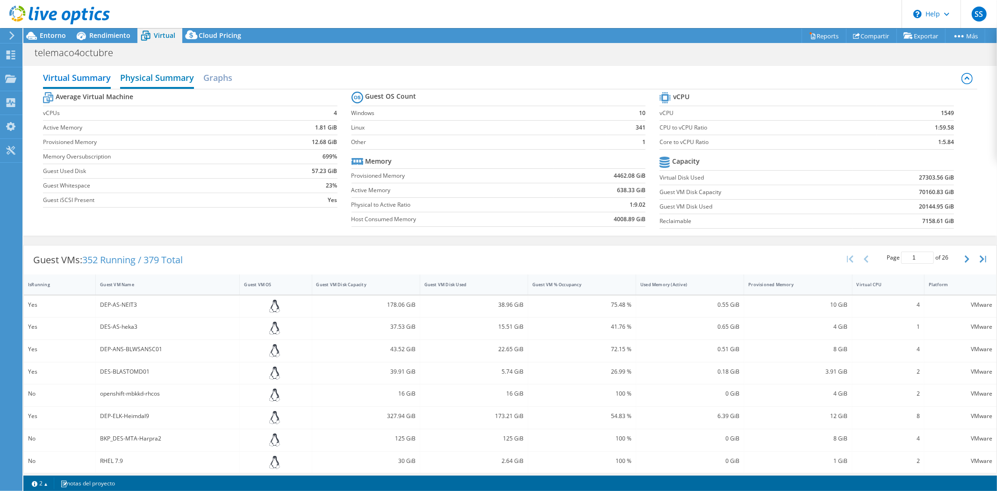
click at [172, 78] on h2 "Physical Summary" at bounding box center [157, 78] width 74 height 21
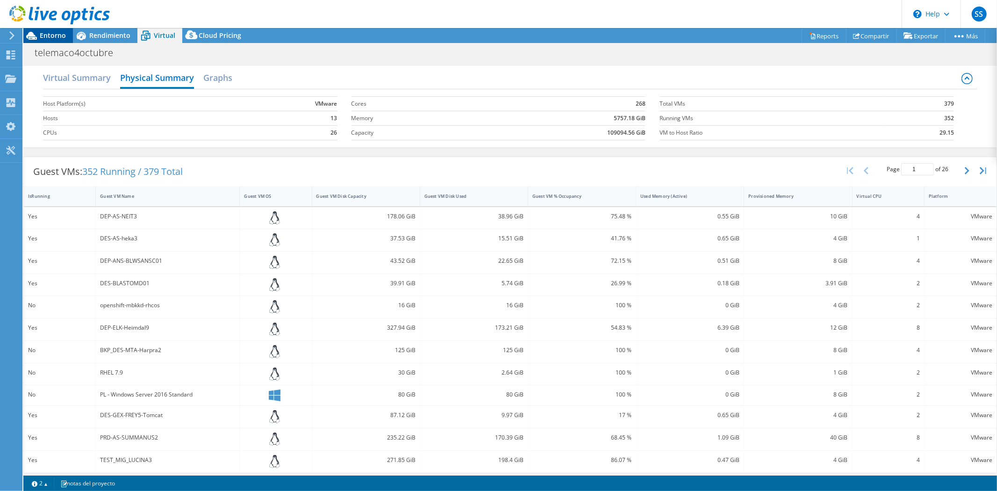
click at [40, 36] on span "Entorno" at bounding box center [53, 35] width 26 height 9
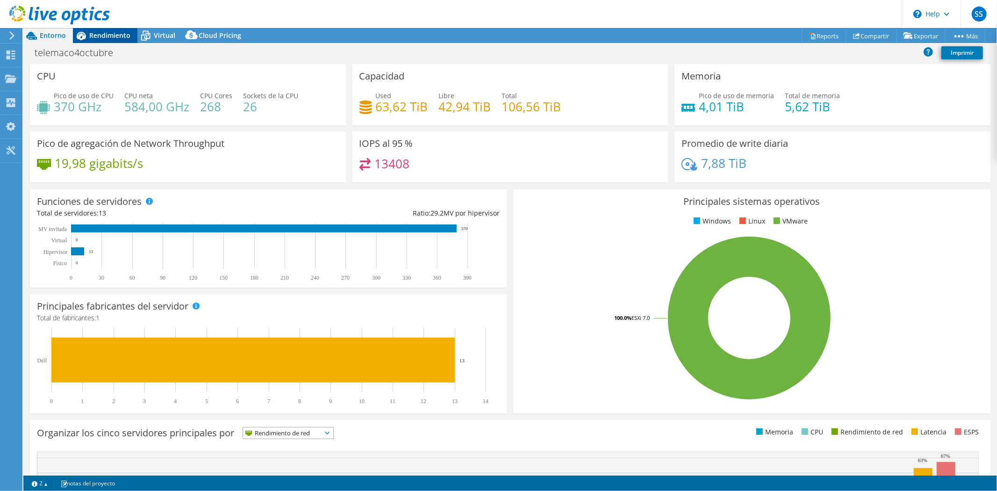
click at [98, 39] on span "Rendimiento" at bounding box center [109, 35] width 41 height 9
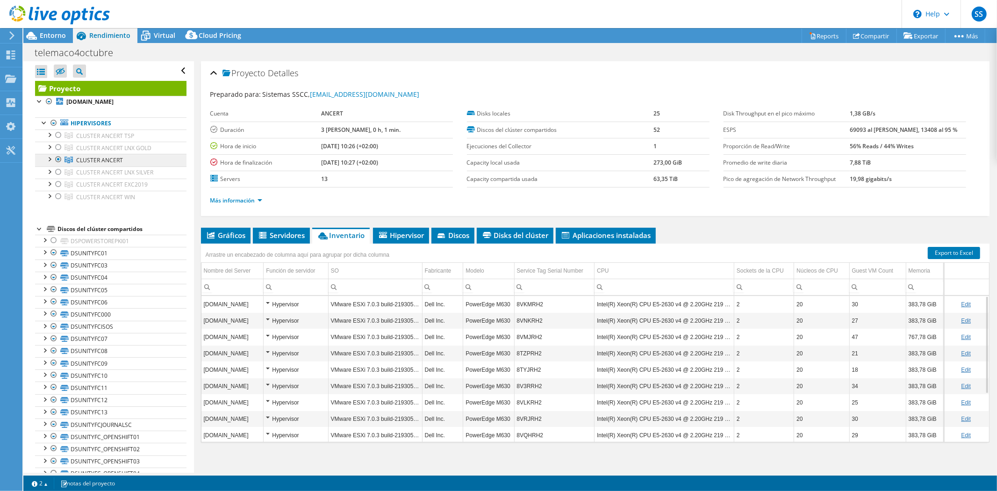
drag, startPoint x: 59, startPoint y: 161, endPoint x: 64, endPoint y: 165, distance: 6.6
click at [59, 161] on div at bounding box center [58, 159] width 9 height 11
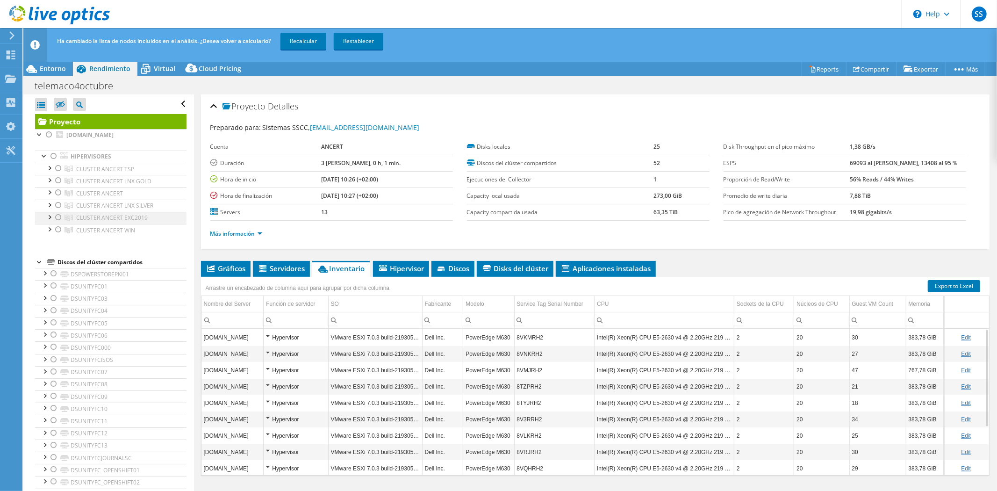
click at [57, 218] on div at bounding box center [58, 217] width 9 height 11
drag, startPoint x: 317, startPoint y: 42, endPoint x: 311, endPoint y: 43, distance: 6.2
click at [316, 42] on link "Recalcular" at bounding box center [303, 41] width 46 height 17
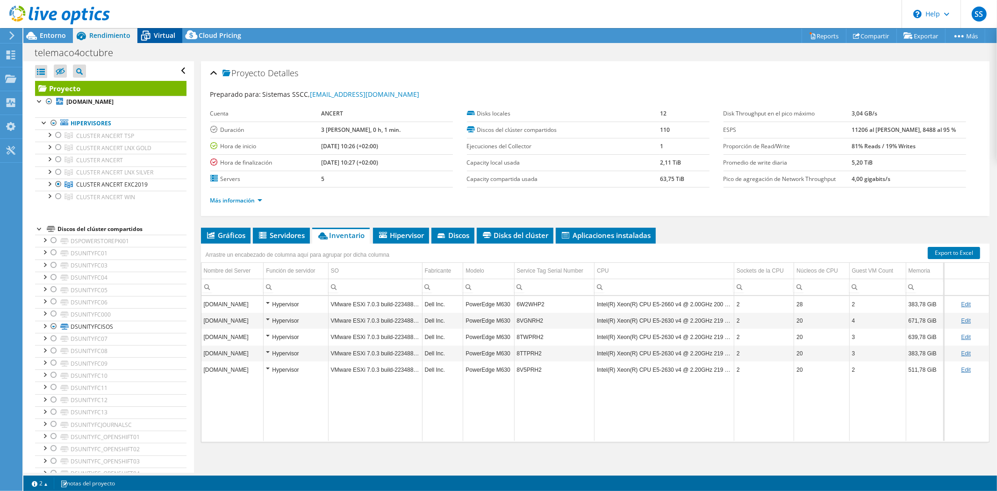
click at [162, 36] on span "Virtual" at bounding box center [164, 35] width 21 height 9
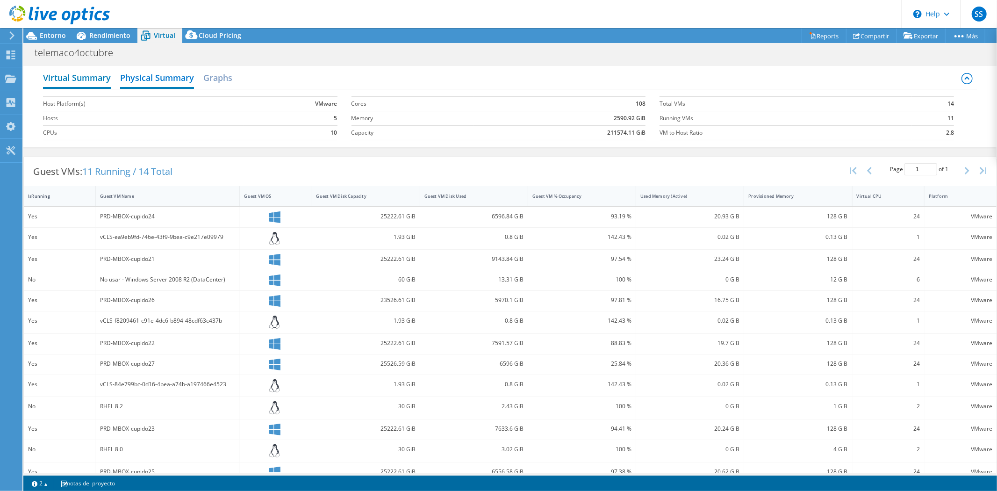
click at [93, 74] on h2 "Virtual Summary" at bounding box center [77, 78] width 68 height 21
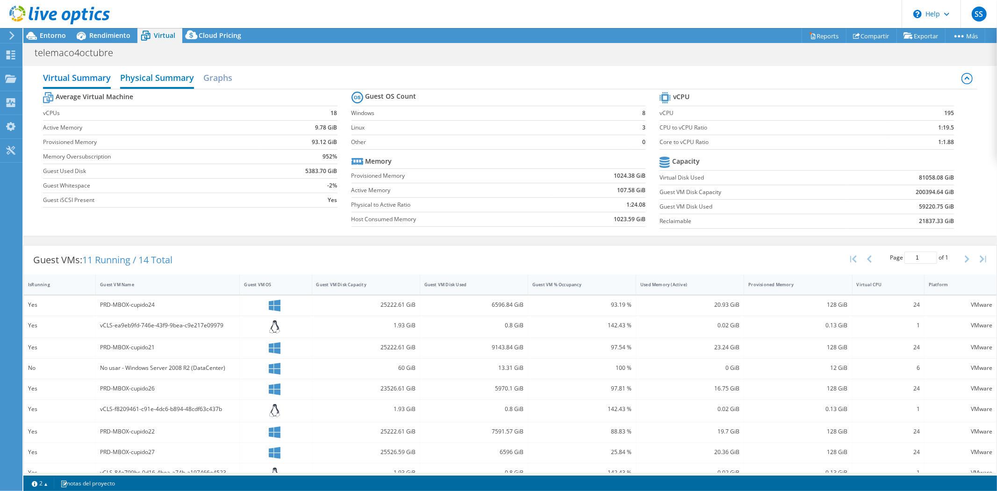
click at [159, 77] on h2 "Physical Summary" at bounding box center [157, 78] width 74 height 21
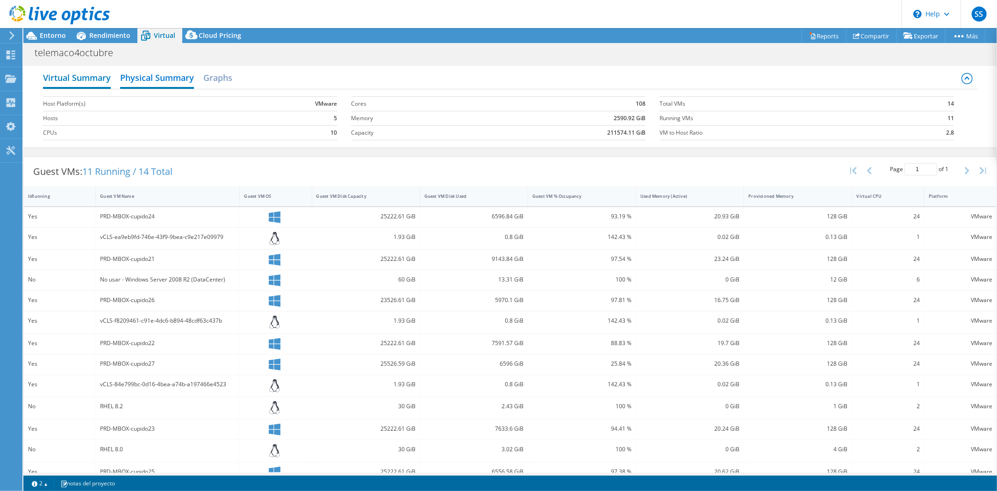
drag, startPoint x: 78, startPoint y: 75, endPoint x: 102, endPoint y: 81, distance: 25.0
click at [78, 75] on h2 "Virtual Summary" at bounding box center [77, 78] width 68 height 21
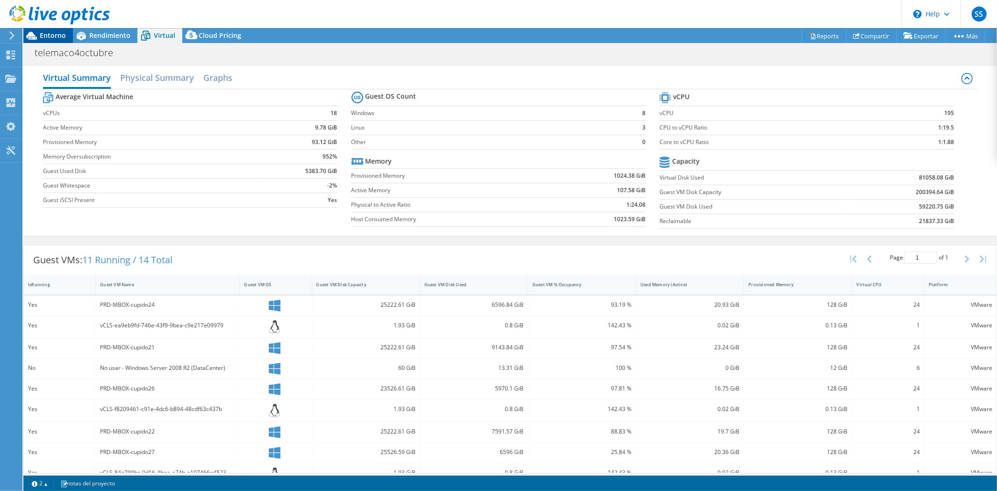
click at [45, 32] on span "Entorno" at bounding box center [53, 35] width 26 height 9
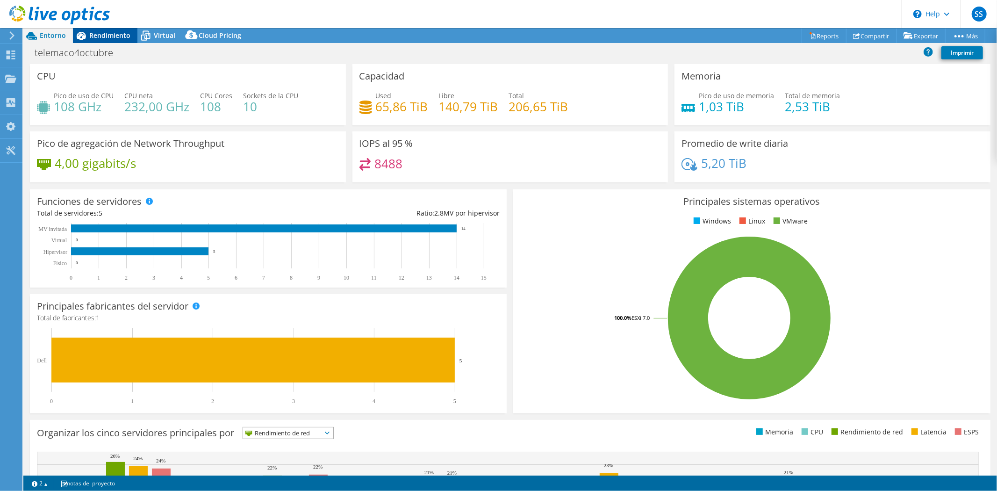
click at [108, 34] on span "Rendimiento" at bounding box center [109, 35] width 41 height 9
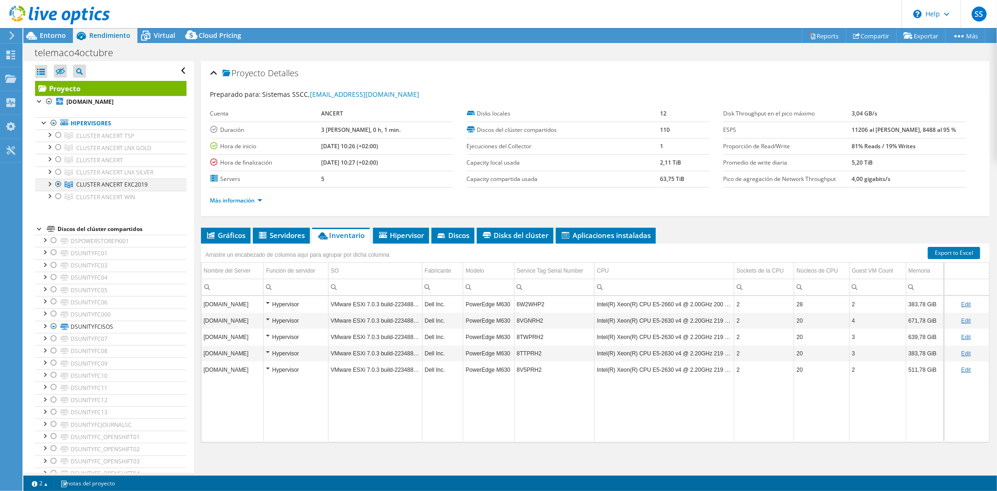
click at [60, 183] on div at bounding box center [58, 183] width 9 height 11
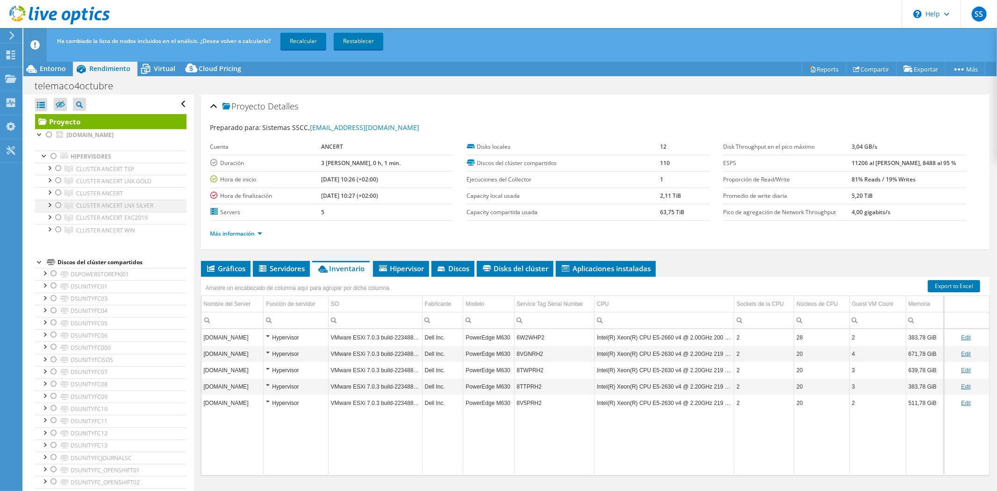
click at [59, 206] on div at bounding box center [58, 204] width 9 height 11
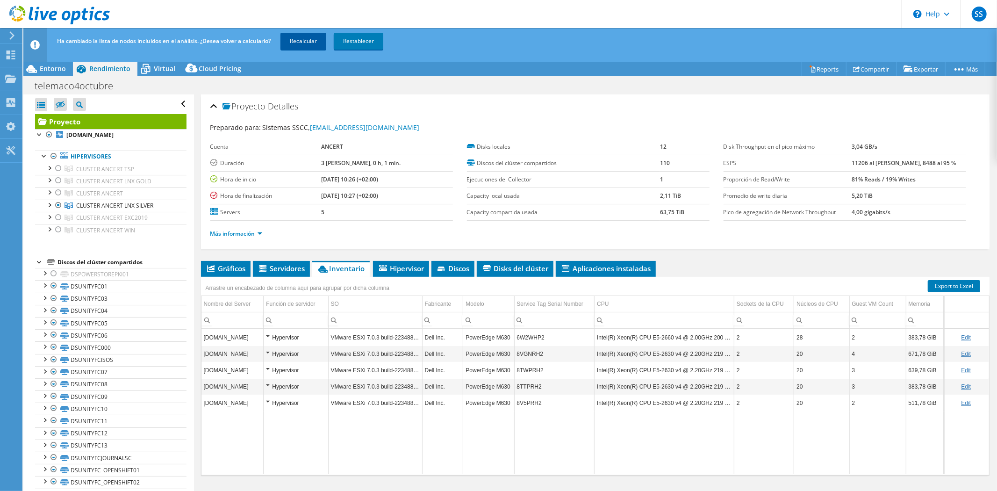
click at [313, 44] on link "Recalcular" at bounding box center [303, 41] width 46 height 17
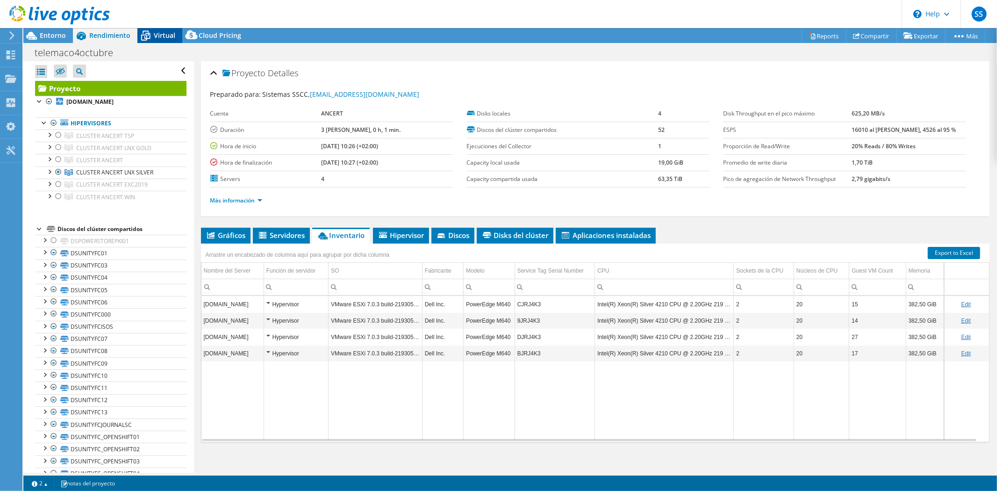
click at [155, 31] on span "Virtual" at bounding box center [164, 35] width 21 height 9
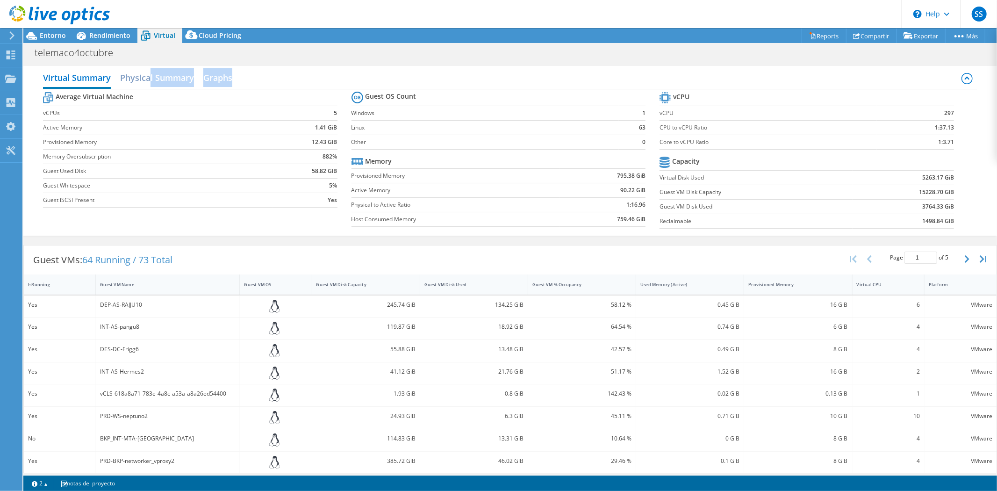
drag, startPoint x: 151, startPoint y: 80, endPoint x: 399, endPoint y: 75, distance: 248.1
click at [399, 75] on div "Virtual Summary Physical Summary Graphs" at bounding box center [510, 78] width 934 height 21
click at [164, 78] on h2 "Physical Summary" at bounding box center [157, 78] width 74 height 21
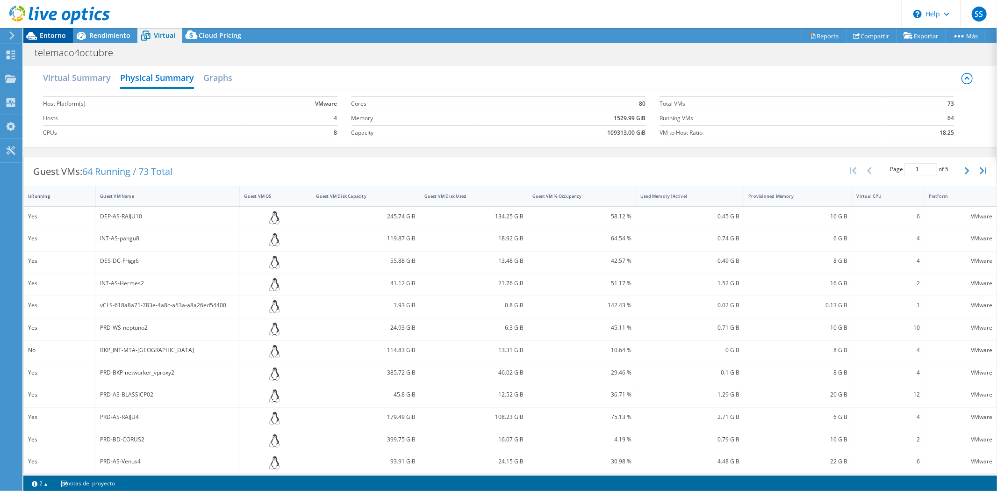
click at [50, 36] on span "Entorno" at bounding box center [53, 35] width 26 height 9
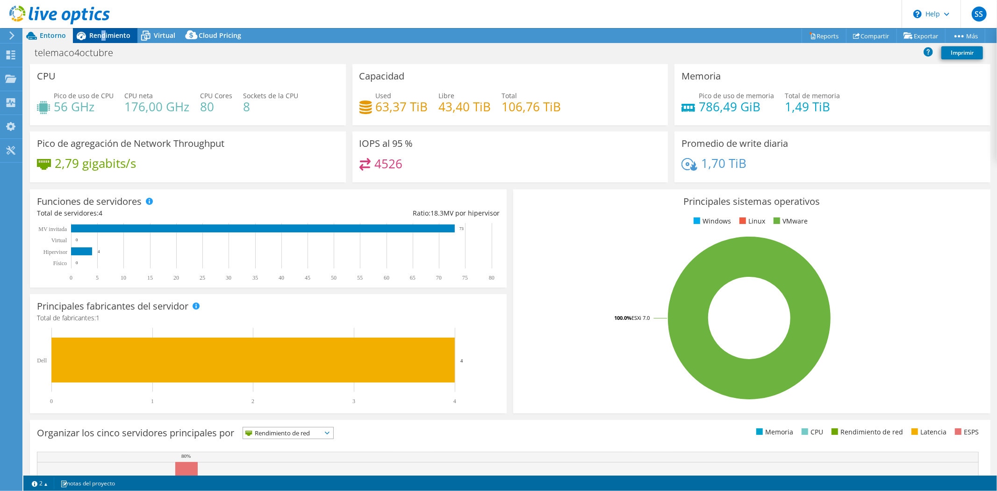
click at [103, 41] on div "Rendimiento" at bounding box center [105, 35] width 64 height 15
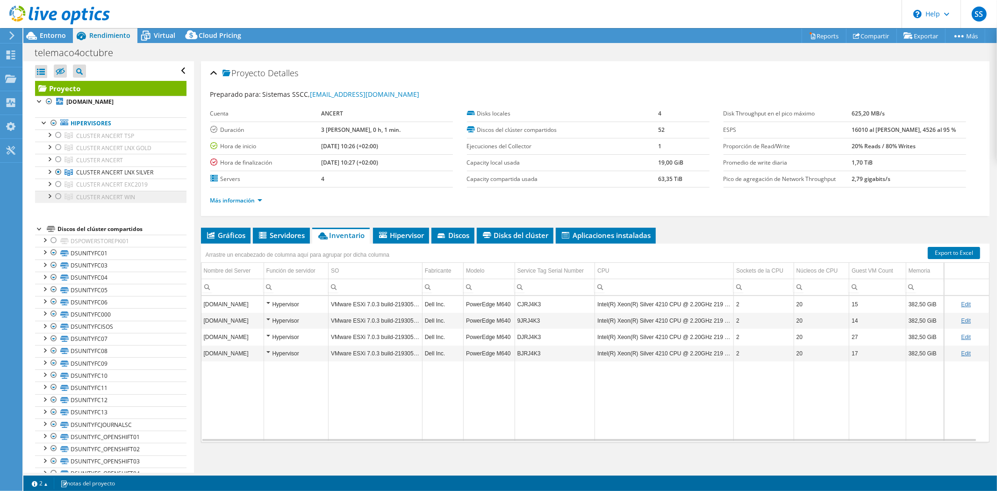
drag, startPoint x: 57, startPoint y: 171, endPoint x: 77, endPoint y: 191, distance: 27.4
click at [57, 171] on div at bounding box center [58, 171] width 9 height 11
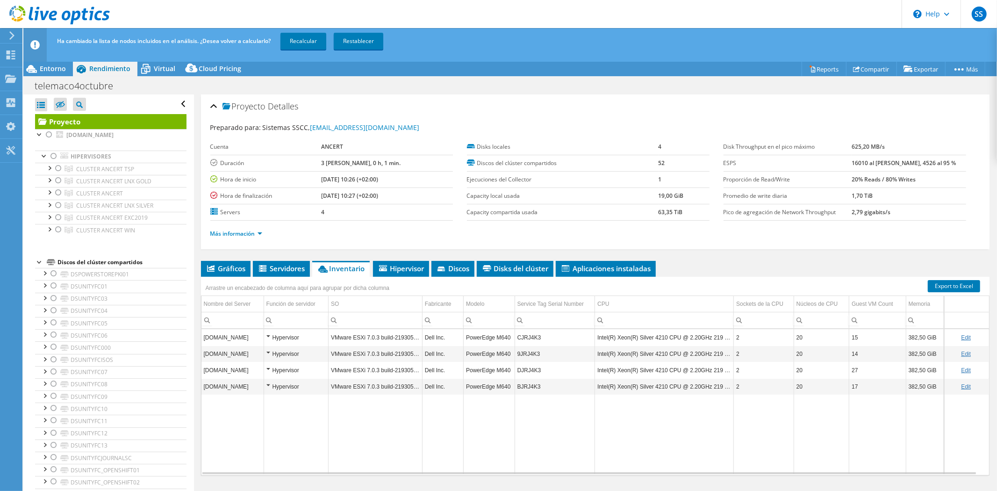
click at [59, 227] on div at bounding box center [58, 229] width 9 height 11
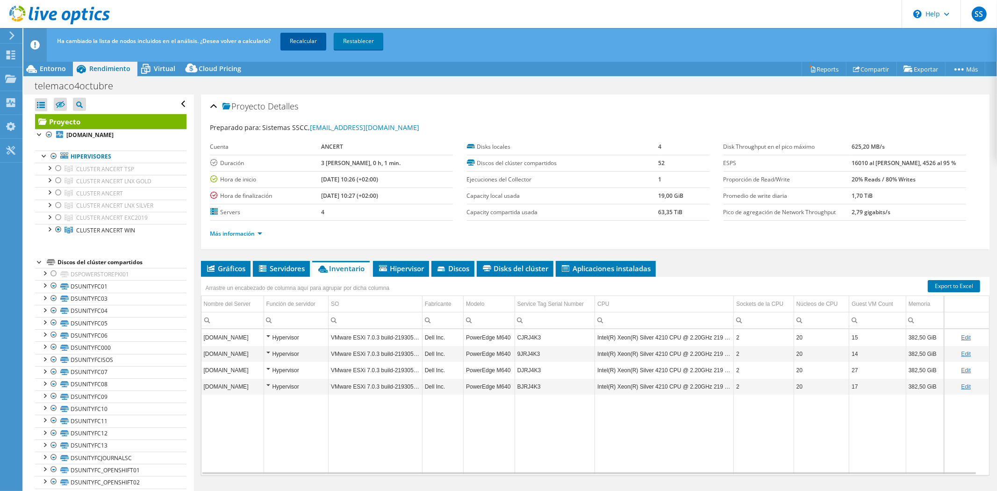
click at [310, 43] on link "Recalcular" at bounding box center [303, 41] width 46 height 17
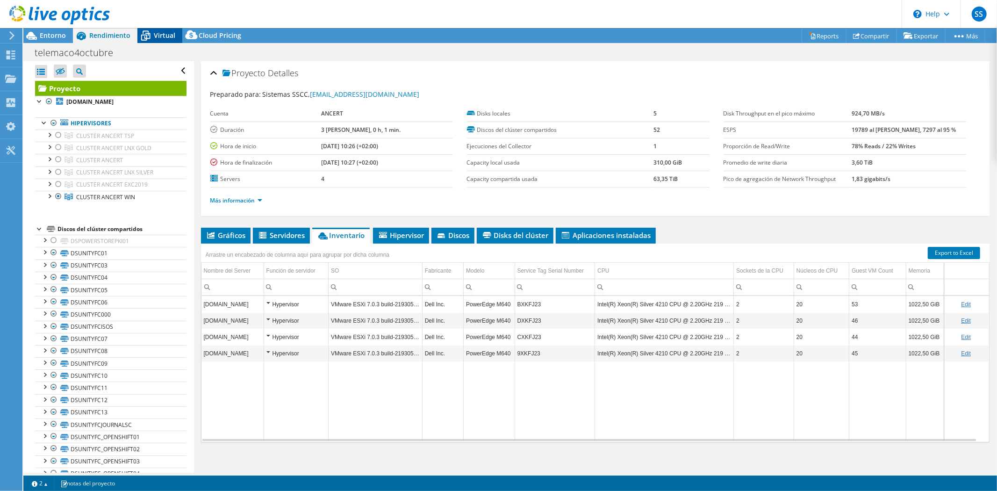
click at [171, 36] on span "Virtual" at bounding box center [164, 35] width 21 height 9
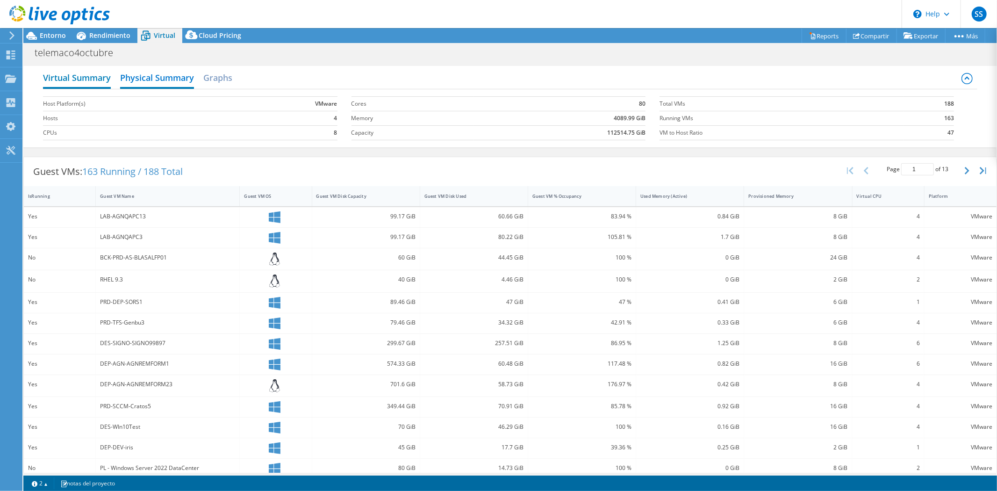
click at [99, 80] on h2 "Virtual Summary" at bounding box center [77, 78] width 68 height 21
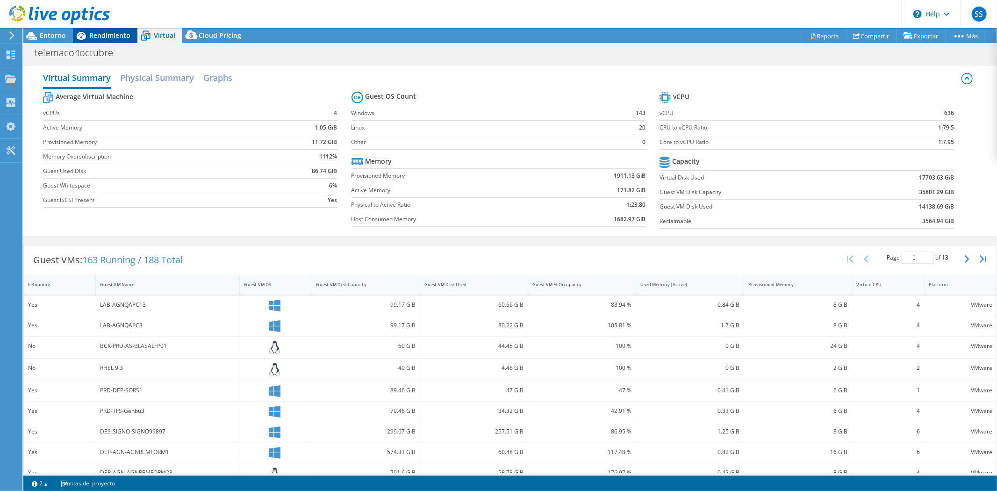
click at [90, 36] on span "Rendimiento" at bounding box center [109, 35] width 41 height 9
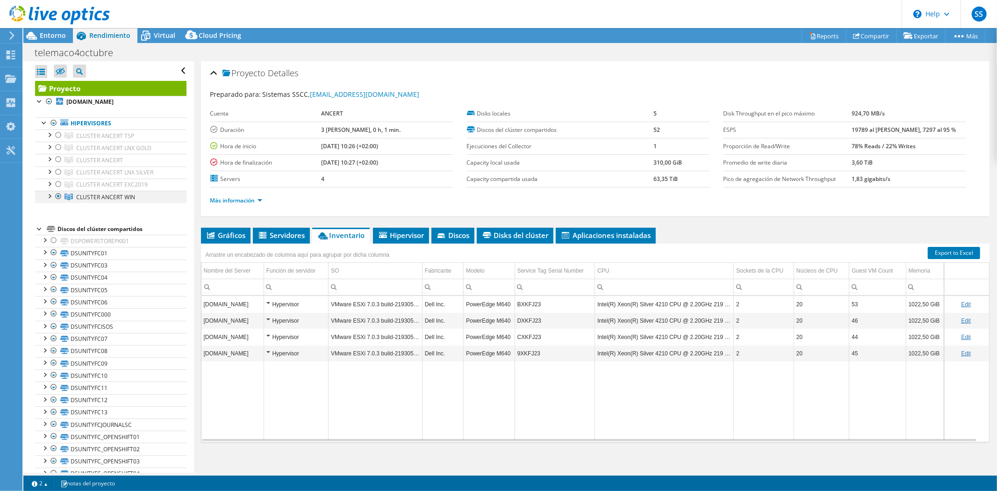
click at [59, 197] on div at bounding box center [58, 196] width 9 height 11
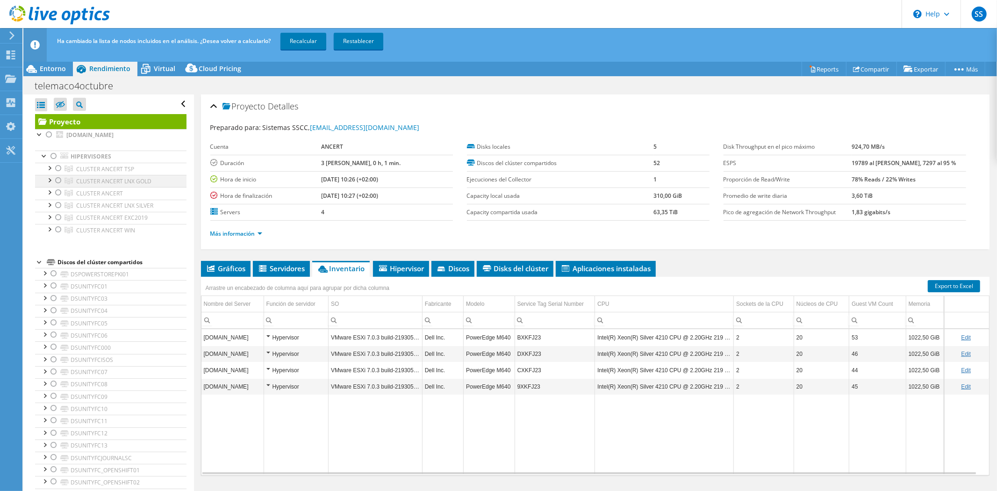
click at [57, 181] on div at bounding box center [58, 180] width 9 height 11
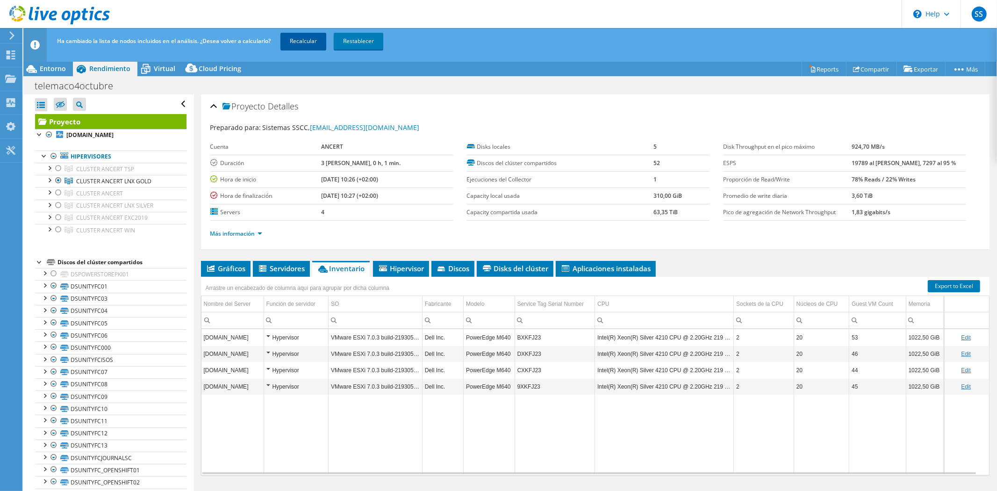
click at [320, 42] on link "Recalcular" at bounding box center [303, 41] width 46 height 17
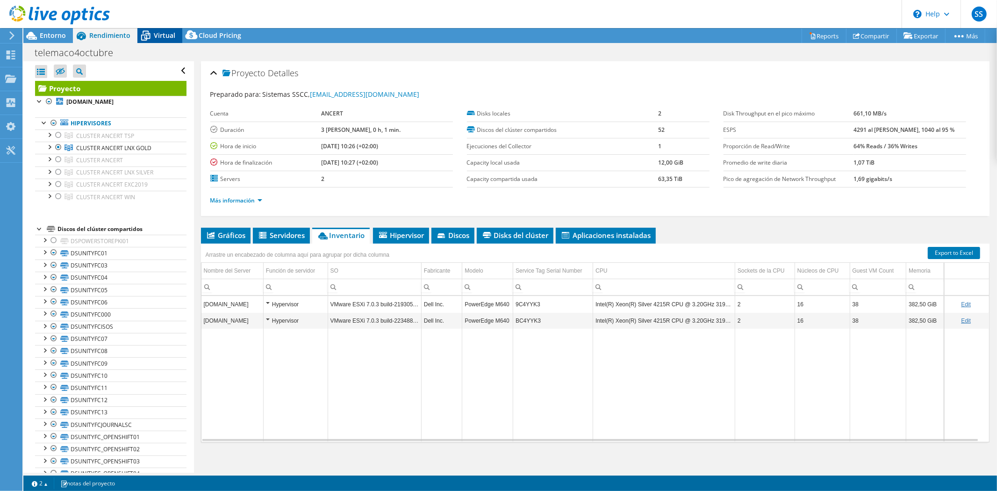
click at [157, 34] on span "Virtual" at bounding box center [164, 35] width 21 height 9
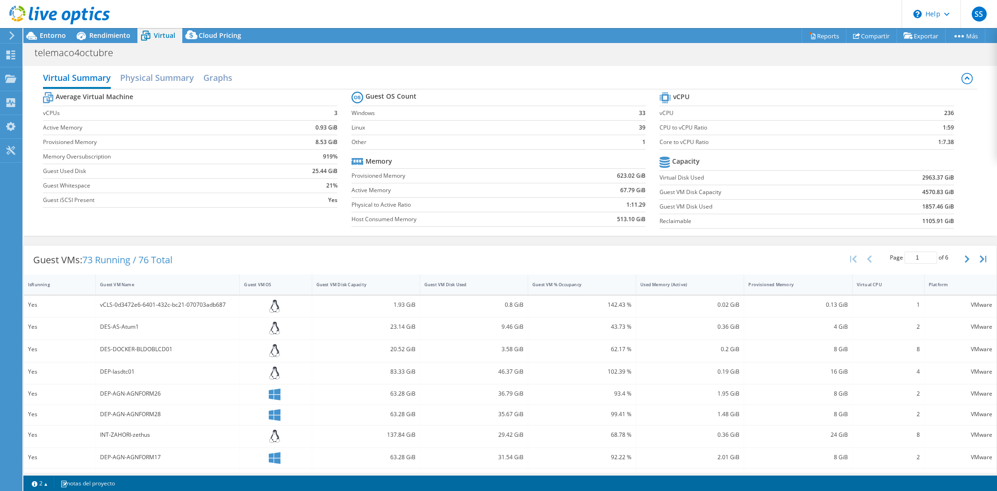
select select "EULondon"
select select "EUR"
click at [166, 76] on h2 "Physical Summary" at bounding box center [157, 78] width 74 height 21
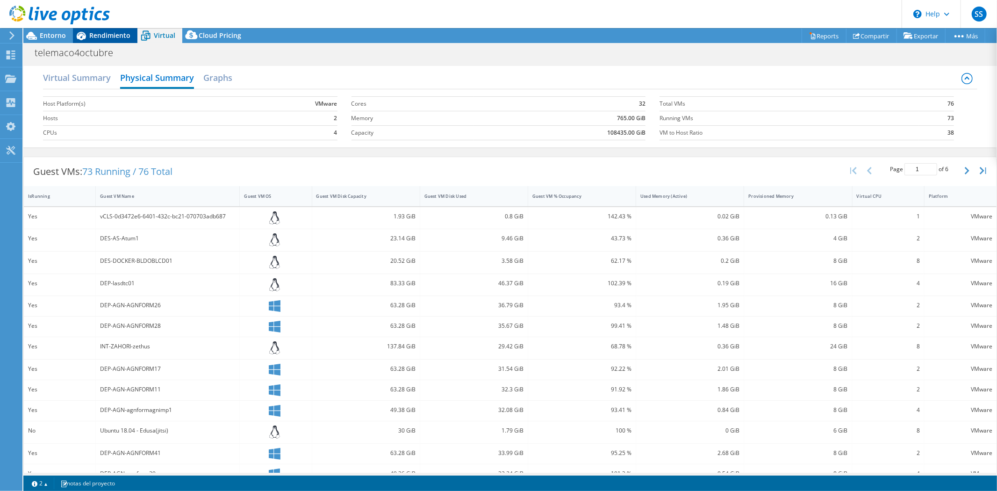
click at [111, 36] on span "Rendimiento" at bounding box center [109, 35] width 41 height 9
